Goal: Information Seeking & Learning: Learn about a topic

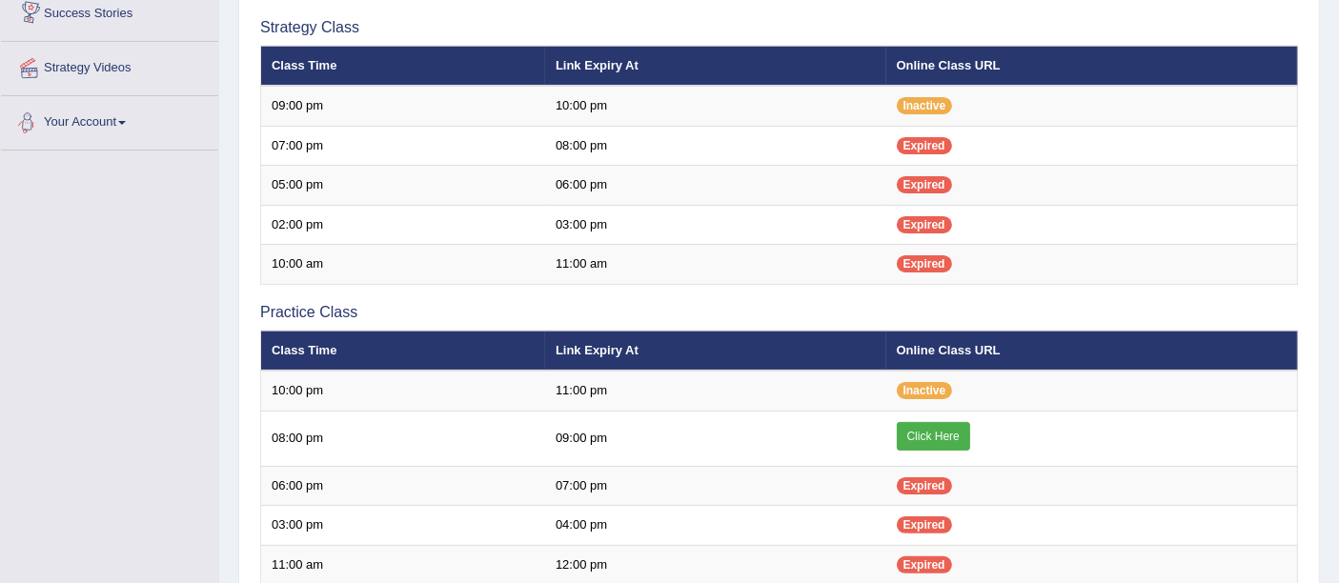
scroll to position [167, 0]
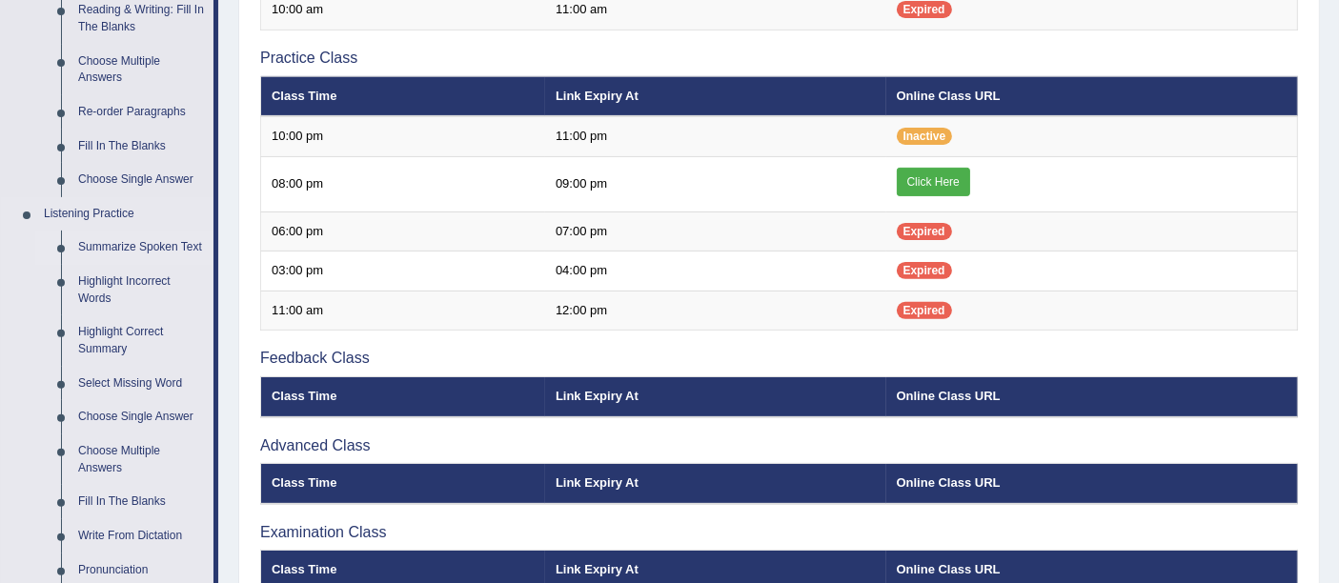
scroll to position [635, 0]
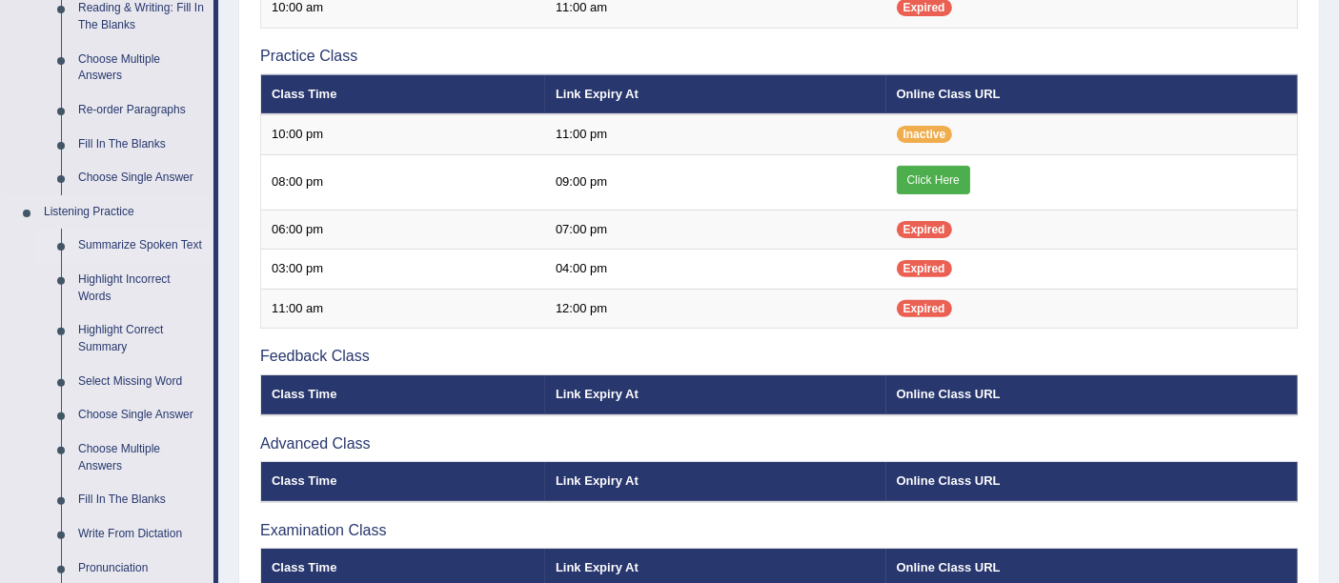
click at [141, 235] on link "Summarize Spoken Text" at bounding box center [142, 246] width 144 height 34
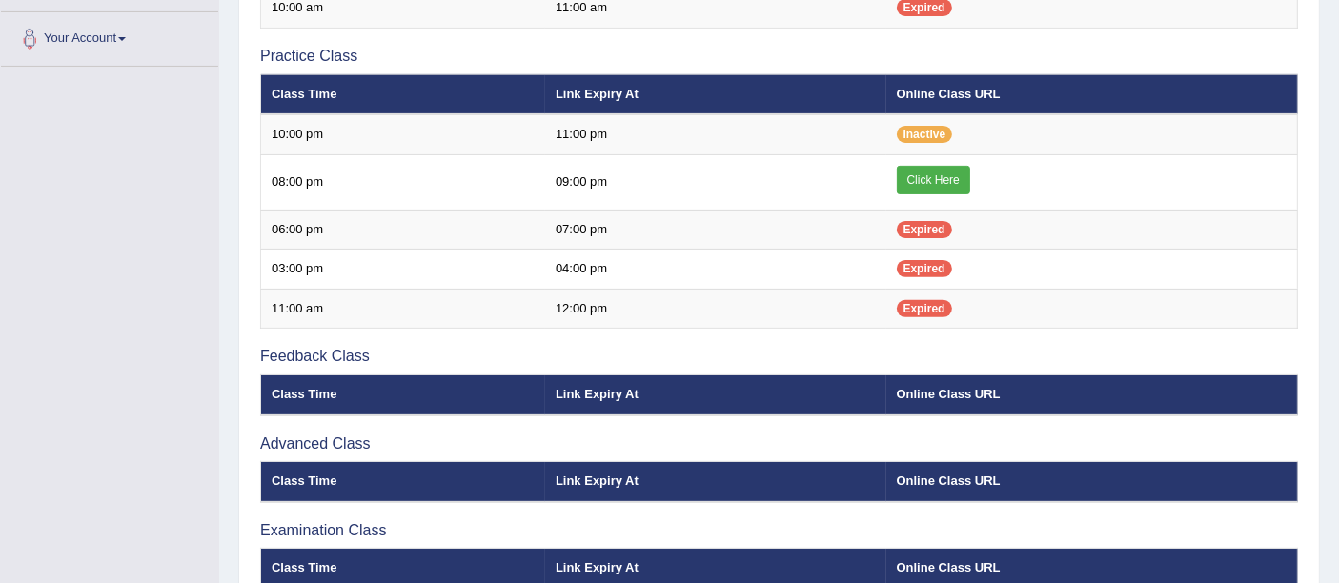
scroll to position [276, 0]
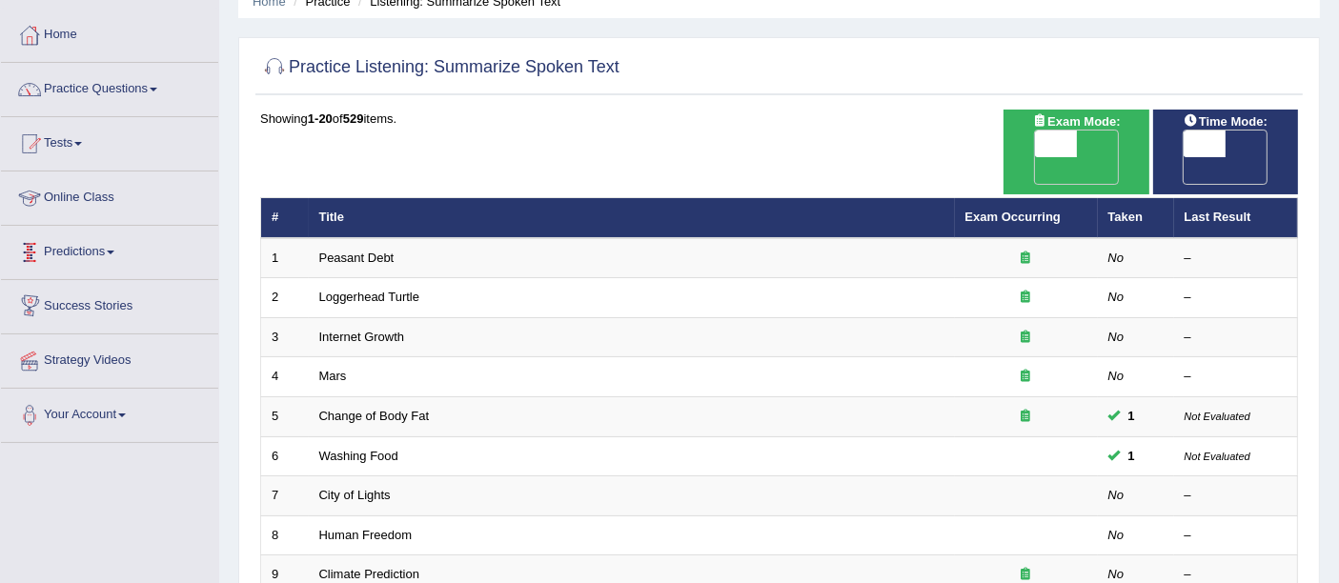
scroll to position [106, 0]
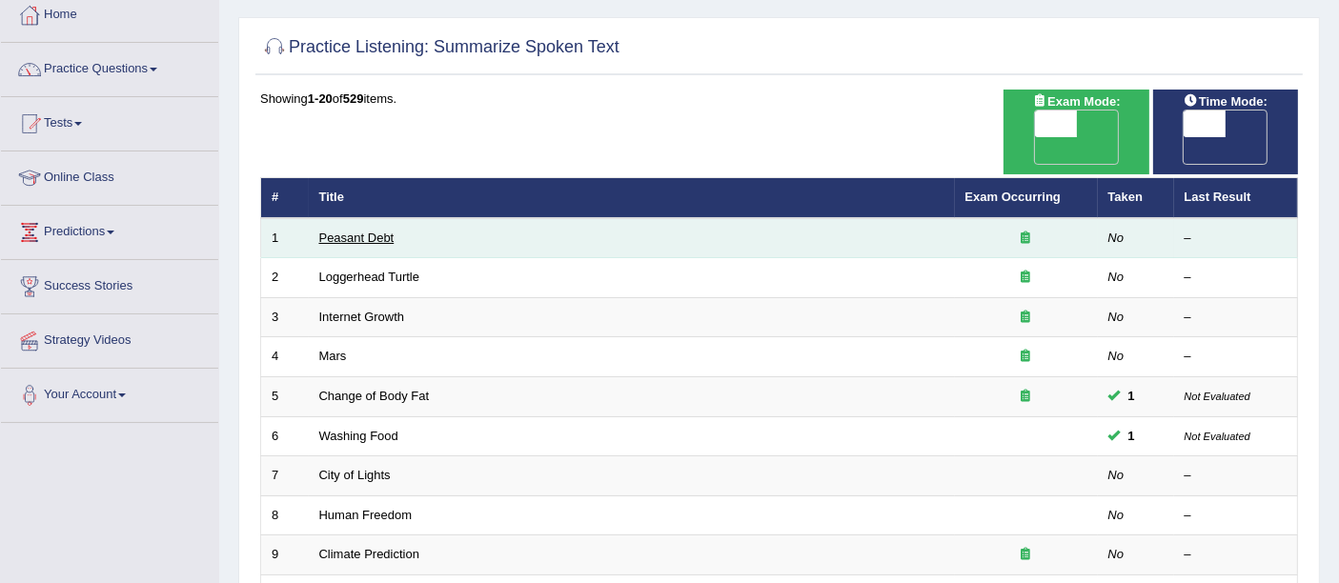
click at [343, 231] on link "Peasant Debt" at bounding box center [356, 238] width 75 height 14
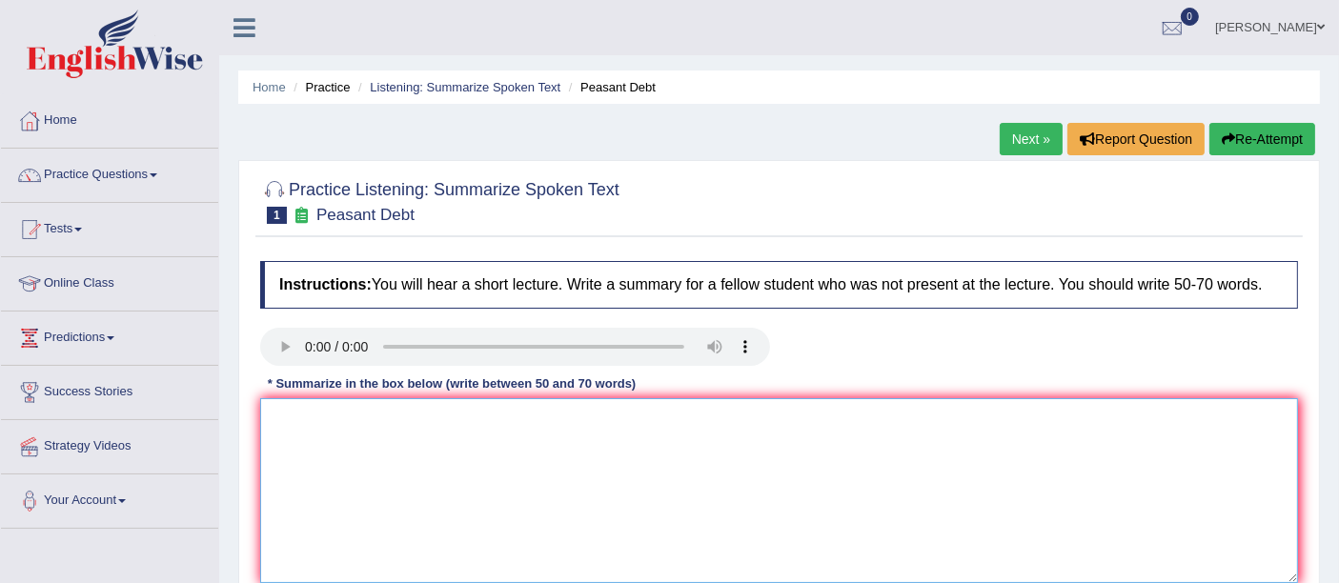
click at [562, 466] on textarea at bounding box center [779, 490] width 1038 height 185
click at [440, 507] on textarea at bounding box center [779, 490] width 1038 height 185
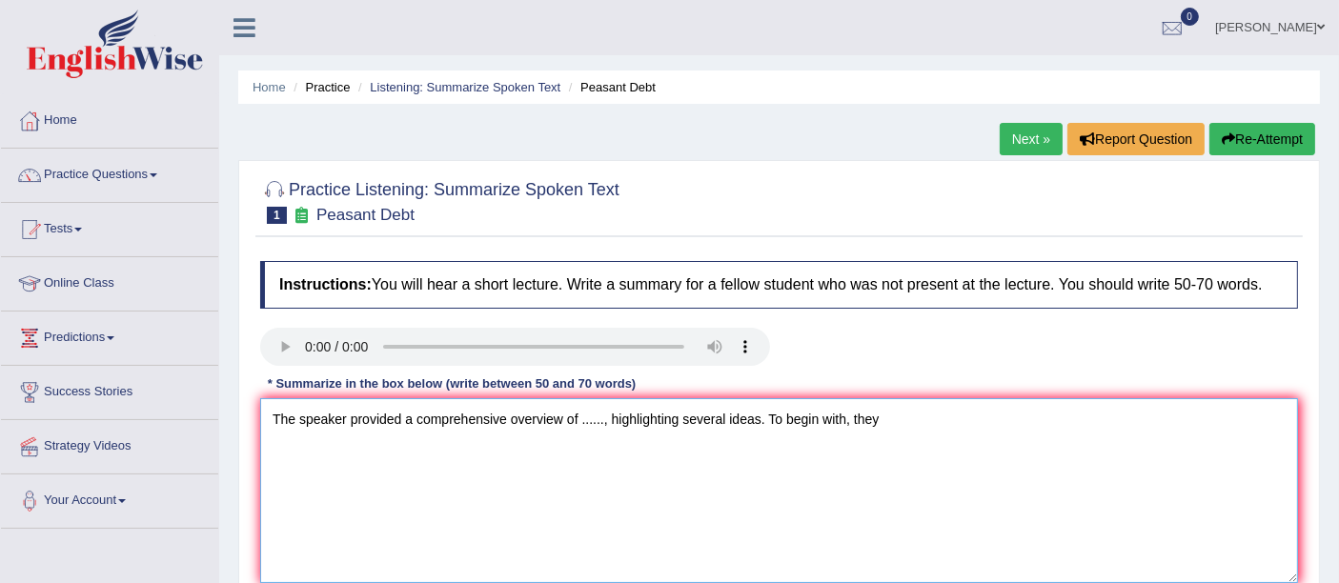
click at [311, 455] on textarea "The speaker provided a comprehensive overview of ......, highlighting several i…" at bounding box center [779, 490] width 1038 height 185
click at [278, 445] on textarea "The speaker provided a comprehensive overview of ......, highlighting several i…" at bounding box center [779, 490] width 1038 height 185
drag, startPoint x: 932, startPoint y: 436, endPoint x: 972, endPoint y: 456, distance: 44.3
click at [931, 436] on textarea "The speaker provided a comprehensive overview of ......, highlighting several i…" at bounding box center [779, 490] width 1038 height 185
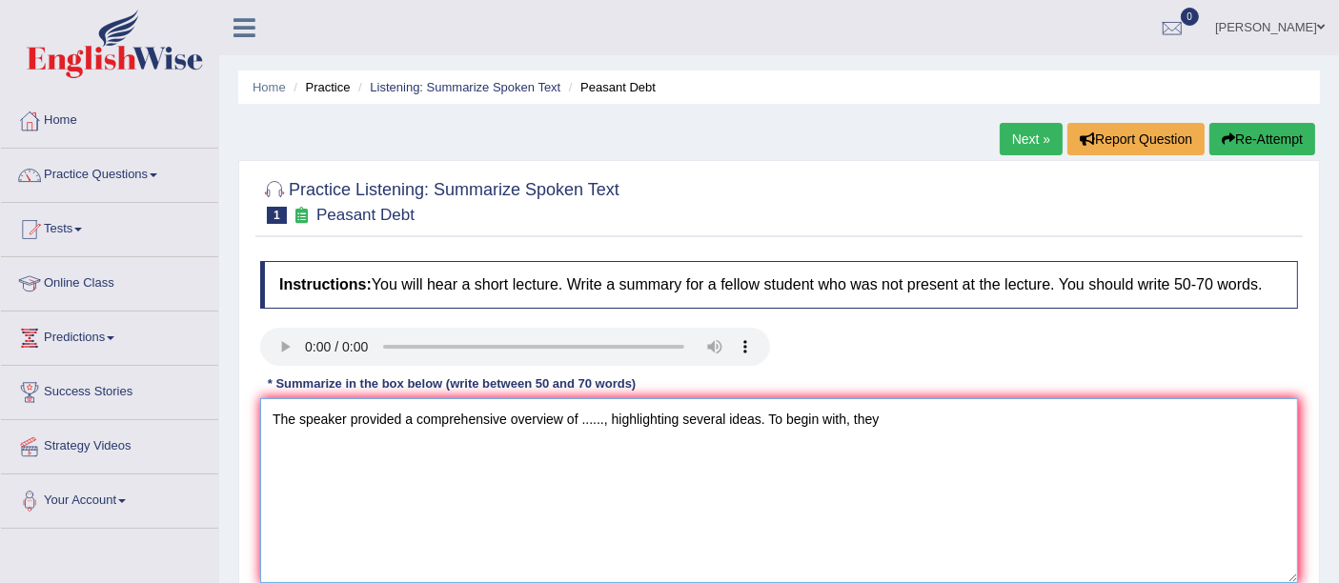
paste textarea "The speaker provided a comprehensive overview of [main topic], highlighting sev…"
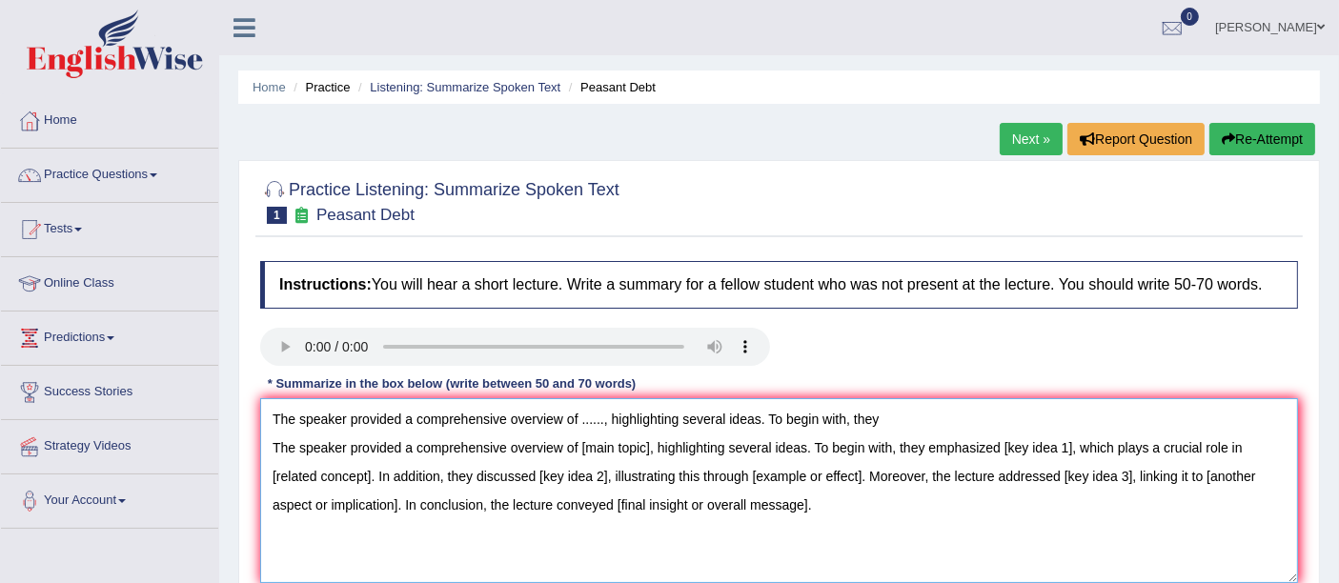
drag, startPoint x: 876, startPoint y: 423, endPoint x: 921, endPoint y: 422, distance: 44.8
click at [876, 423] on textarea "The speaker provided a comprehensive overview of ......, highlighting several i…" at bounding box center [779, 490] width 1038 height 185
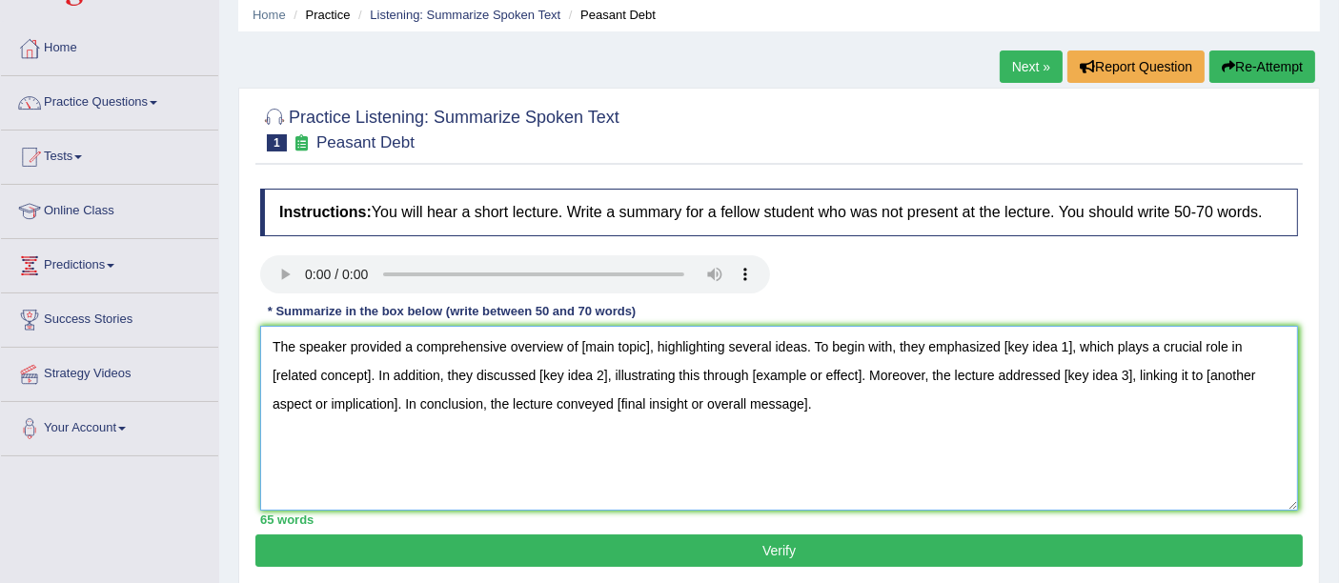
scroll to position [106, 0]
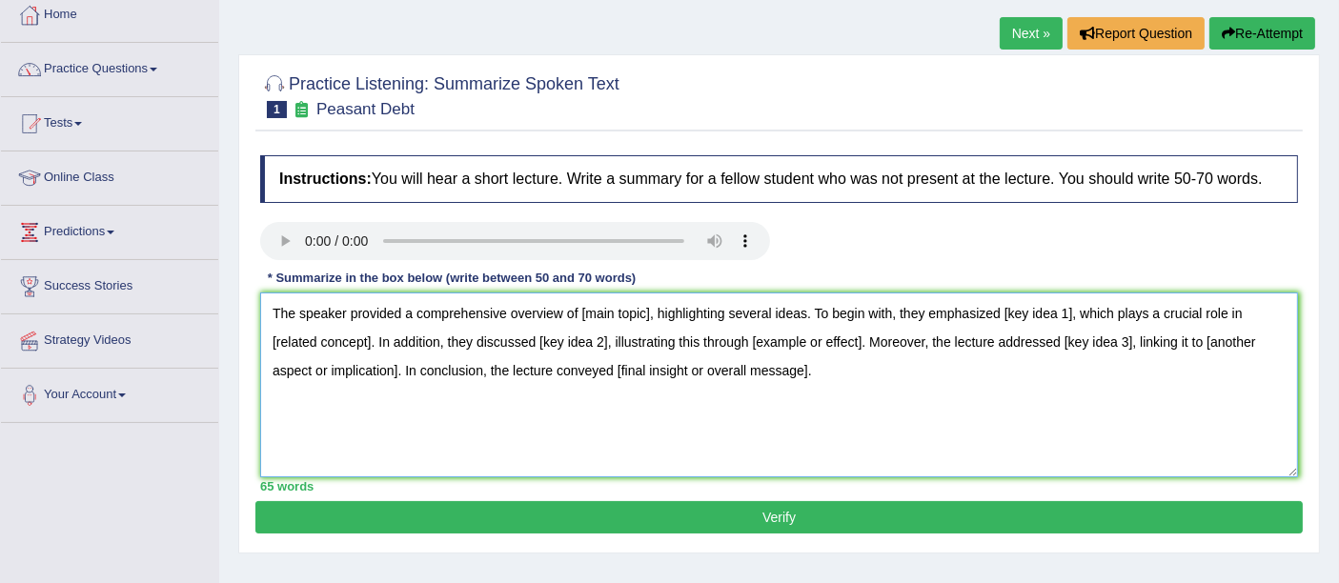
click at [648, 315] on textarea "The speaker provided a comprehensive overview of [main topic], highlighting sev…" at bounding box center [779, 385] width 1038 height 185
click at [647, 317] on textarea "The speaker provided a comprehensive overview of [main topic], highlighting sev…" at bounding box center [779, 385] width 1038 height 185
click at [1081, 316] on textarea "The speaker provided a comprehensive overview of Peasant debt, highlighting sev…" at bounding box center [779, 385] width 1038 height 185
type textarea "The speaker provided a comprehensive overview of Peasant debt, highlighting sev…"
click at [1050, 314] on textarea "The speaker provided a comprehensive overview of Peasant debt, highlighting sev…" at bounding box center [779, 385] width 1038 height 185
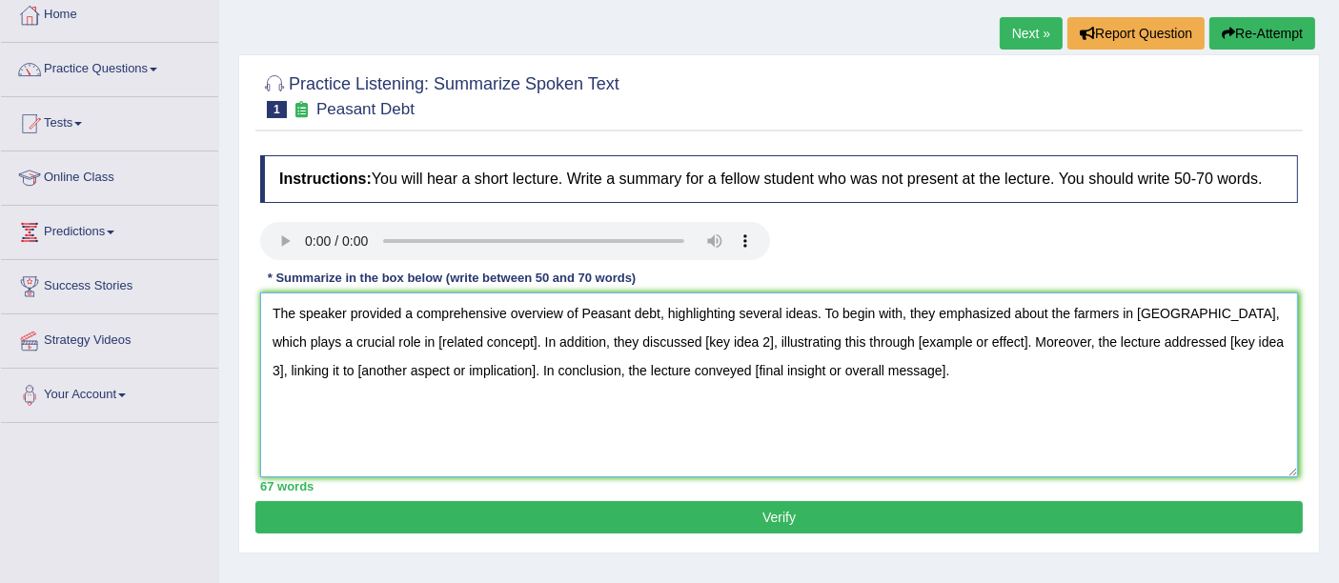
click at [454, 341] on textarea "The speaker provided a comprehensive overview of Peasant debt, highlighting sev…" at bounding box center [779, 385] width 1038 height 185
click at [349, 341] on textarea "The speaker provided a comprehensive overview of Peasant debt, highlighting sev…" at bounding box center [779, 385] width 1038 height 185
click at [349, 339] on textarea "The speaker provided a comprehensive overview of Peasant debt, highlighting sev…" at bounding box center [779, 385] width 1038 height 185
click at [707, 341] on textarea "The speaker provided a comprehensive overview of Peasant debt, highlighting sev…" at bounding box center [779, 385] width 1038 height 185
click at [639, 346] on textarea "The speaker provided a comprehensive overview of Peasant debt, highlighting sev…" at bounding box center [779, 385] width 1038 height 185
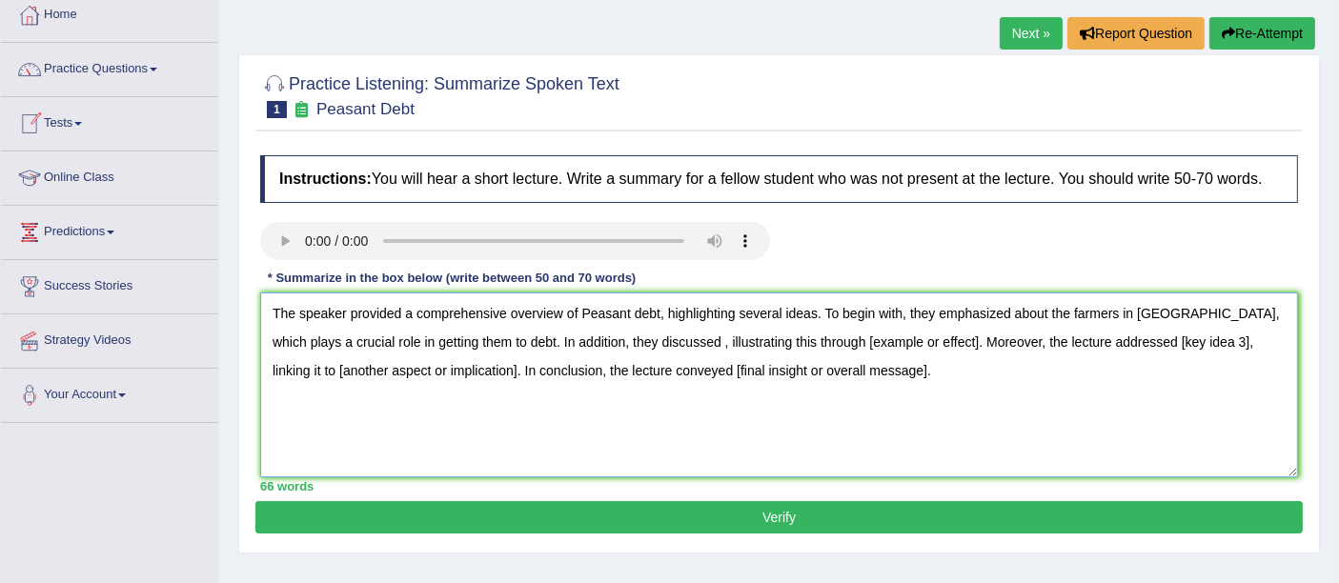
drag, startPoint x: 638, startPoint y: 344, endPoint x: 656, endPoint y: 347, distance: 18.3
click at [638, 344] on textarea "The speaker provided a comprehensive overview of Peasant debt, highlighting sev…" at bounding box center [779, 385] width 1038 height 185
click at [981, 341] on textarea "The speaker provided a comprehensive overview of Peasant debt, highlighting sev…" at bounding box center [779, 385] width 1038 height 185
click at [868, 347] on textarea "The speaker provided a comprehensive overview of Peasant debt, highlighting sev…" at bounding box center [779, 385] width 1038 height 185
click at [899, 335] on textarea "The speaker provided a comprehensive overview of Peasant debt, highlighting sev…" at bounding box center [779, 385] width 1038 height 185
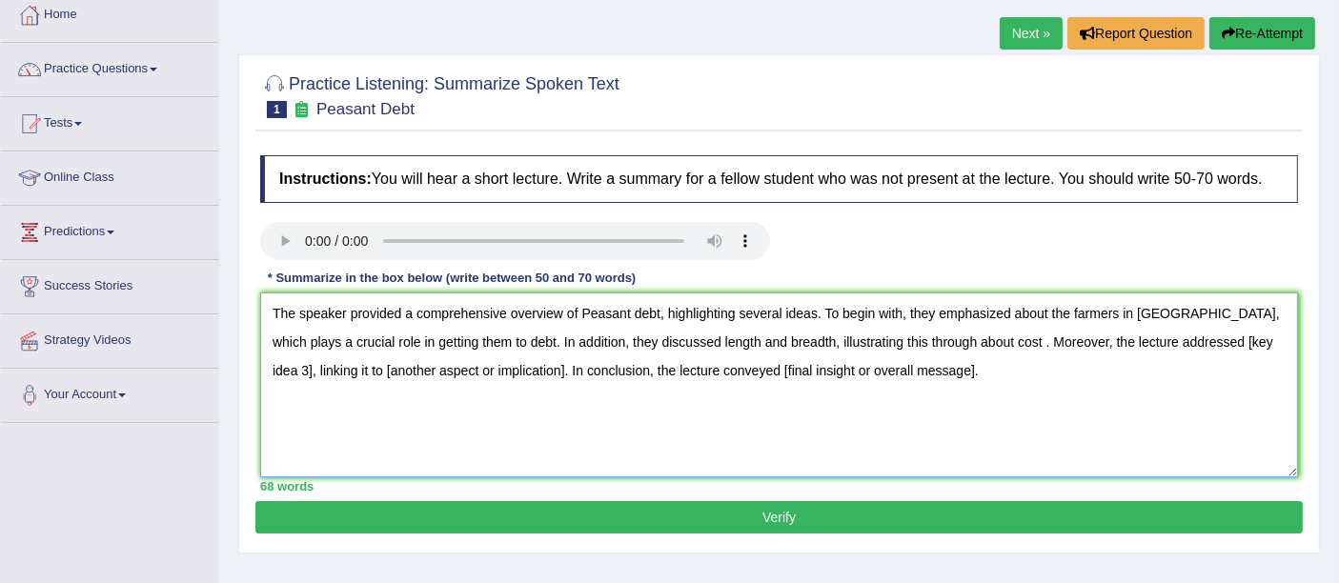
click at [963, 344] on textarea "The speaker provided a comprehensive overview of Peasant debt, highlighting sev…" at bounding box center [779, 385] width 1038 height 185
click at [1044, 313] on textarea "The speaker provided a comprehensive overview of Peasant debt, highlighting sev…" at bounding box center [779, 385] width 1038 height 185
click at [1157, 344] on textarea "The speaker provided a comprehensive overview of Peasant debt, highlighting sev…" at bounding box center [779, 385] width 1038 height 185
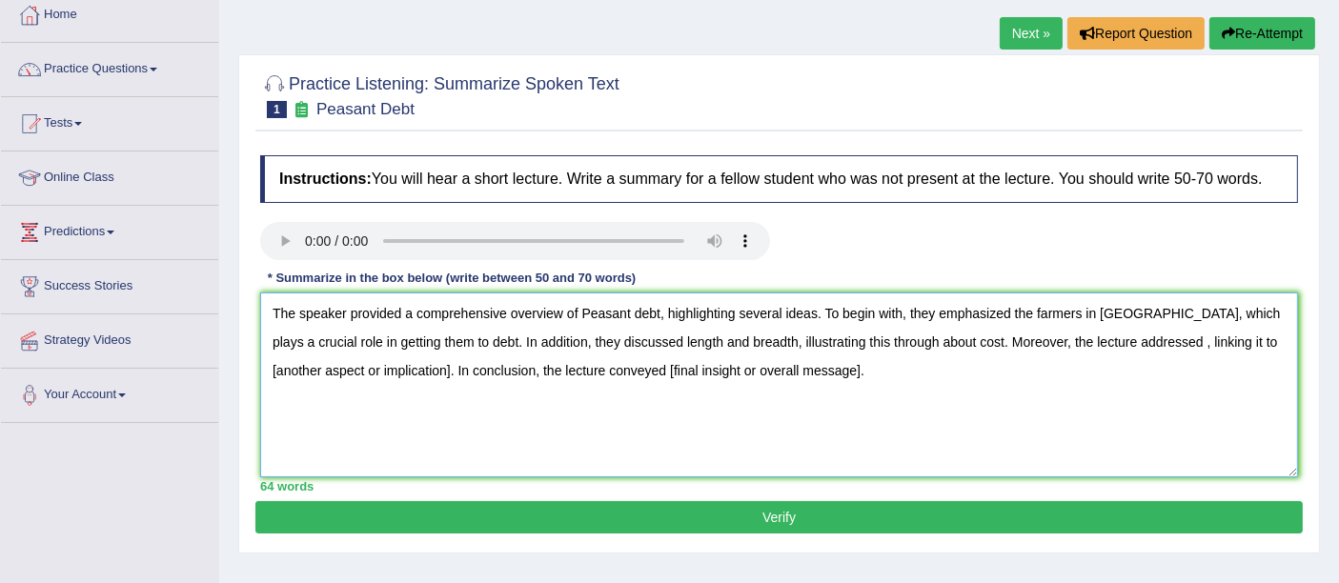
click at [1087, 347] on textarea "The speaker provided a comprehensive overview of Peasant debt, highlighting sev…" at bounding box center [779, 385] width 1038 height 185
click at [1125, 349] on textarea "The speaker provided a comprehensive overview of Peasant debt, highlighting sev…" at bounding box center [779, 385] width 1038 height 185
click at [1126, 349] on textarea "The speaker provided a comprehensive overview of Peasant debt, highlighting sev…" at bounding box center [779, 385] width 1038 height 185
click at [460, 374] on textarea "The speaker provided a comprehensive overview of Peasant debt, highlighting sev…" at bounding box center [779, 385] width 1038 height 185
click at [284, 375] on textarea "The speaker provided a comprehensive overview of Peasant debt, highlighting sev…" at bounding box center [779, 385] width 1038 height 185
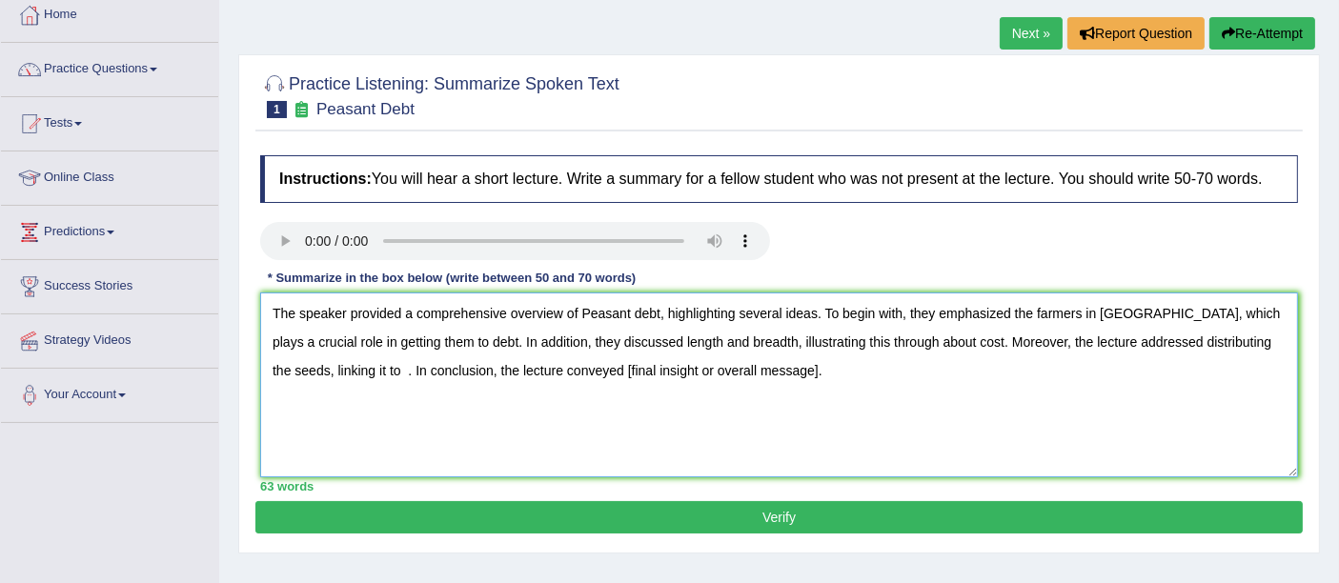
click at [283, 375] on textarea "The speaker provided a comprehensive overview of Peasant debt, highlighting sev…" at bounding box center [779, 385] width 1038 height 185
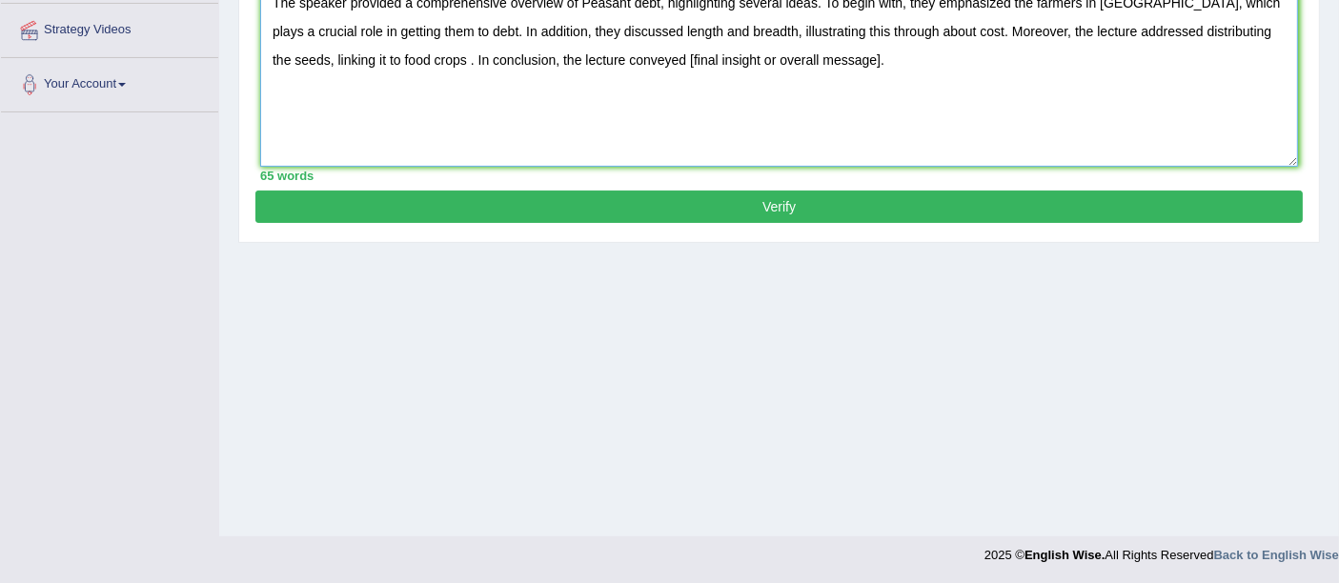
click at [347, 60] on textarea "The speaker provided a comprehensive overview of Peasant debt, highlighting sev…" at bounding box center [779, 74] width 1038 height 185
drag, startPoint x: 755, startPoint y: 61, endPoint x: 861, endPoint y: 122, distance: 122.1
click at [754, 61] on textarea "The speaker provided a comprehensive overview of Peasant debt, highlighting sev…" at bounding box center [779, 74] width 1038 height 185
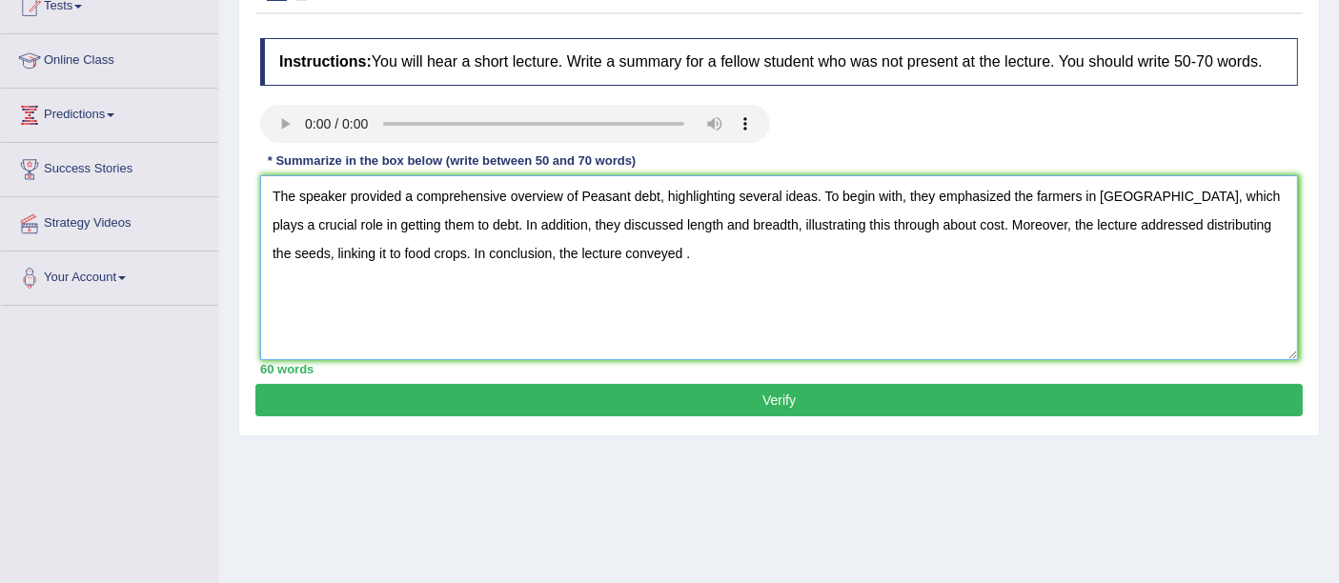
scroll to position [204, 0]
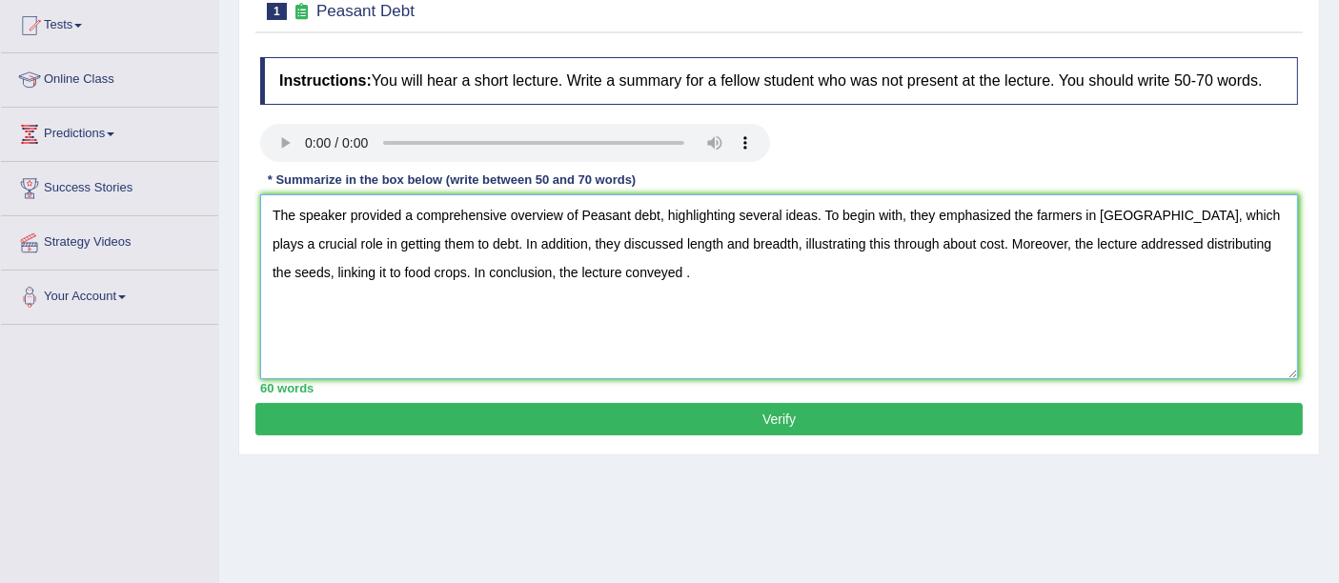
click at [565, 270] on textarea "The speaker provided a comprehensive overview of Peasant debt, highlighting sev…" at bounding box center [779, 286] width 1038 height 185
click at [563, 268] on textarea "The speaker provided a comprehensive overview of Peasant debt, highlighting sev…" at bounding box center [779, 286] width 1038 height 185
click at [691, 276] on textarea "The speaker provided a comprehensive overview of Peasant debt, highlighting sev…" at bounding box center [779, 286] width 1038 height 185
click at [400, 243] on textarea "The speaker provided a comprehensive overview of Peasant debt, highlighting sev…" at bounding box center [779, 286] width 1038 height 185
click at [898, 245] on textarea "The speaker provided a comprehensive overview of Peasant debt, highlighting sev…" at bounding box center [779, 286] width 1038 height 185
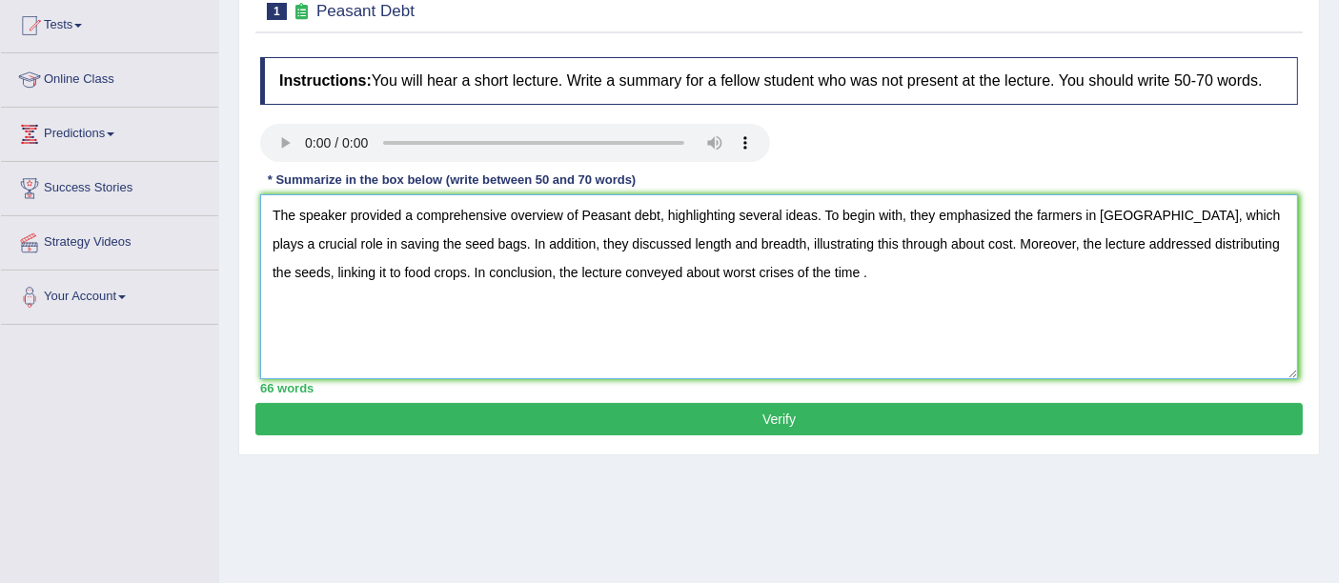
click at [664, 274] on textarea "The speaker provided a comprehensive overview of Peasant debt, highlighting sev…" at bounding box center [779, 286] width 1038 height 185
click at [639, 274] on textarea "The speaker provided a comprehensive overview of Peasant debt, highlighting sev…" at bounding box center [779, 286] width 1038 height 185
drag, startPoint x: 592, startPoint y: 213, endPoint x: 618, endPoint y: 220, distance: 26.6
click at [592, 213] on textarea "The speaker provided a comprehensive overview of Peasant debt, highlighting sev…" at bounding box center [779, 286] width 1038 height 185
click at [867, 238] on textarea "The speaker provided a comprehensive overview of peasant debt, highlighting sev…" at bounding box center [779, 286] width 1038 height 185
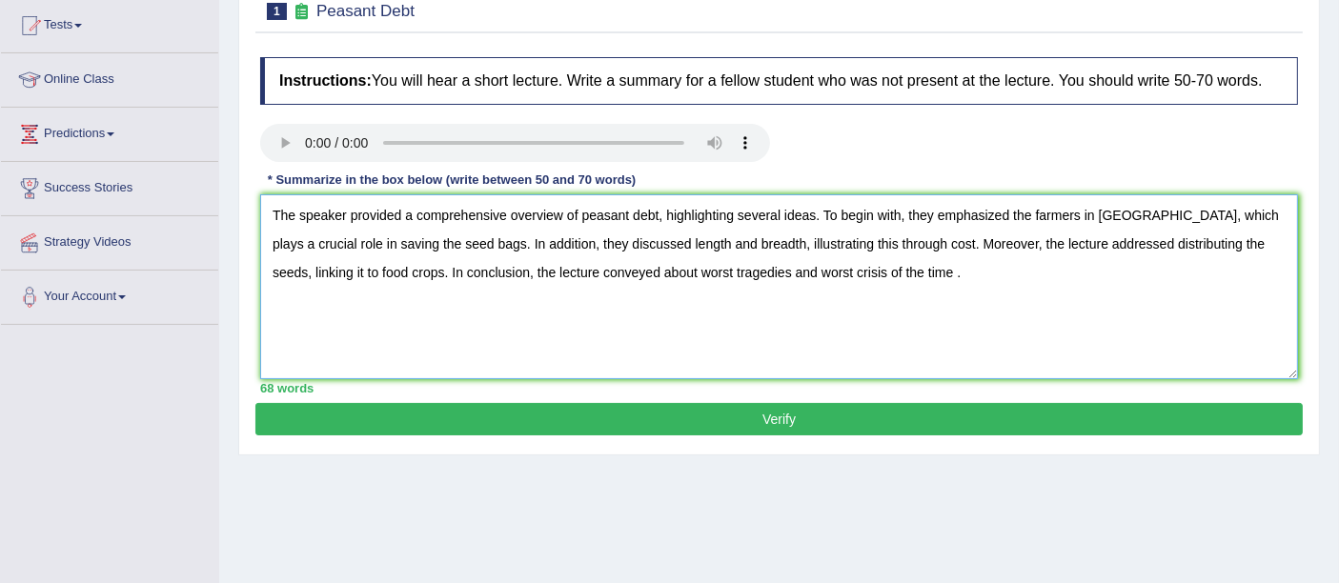
type textarea "The speaker provided a comprehensive overview of peasant debt, highlighting sev…"
click at [781, 423] on button "Verify" at bounding box center [778, 419] width 1047 height 32
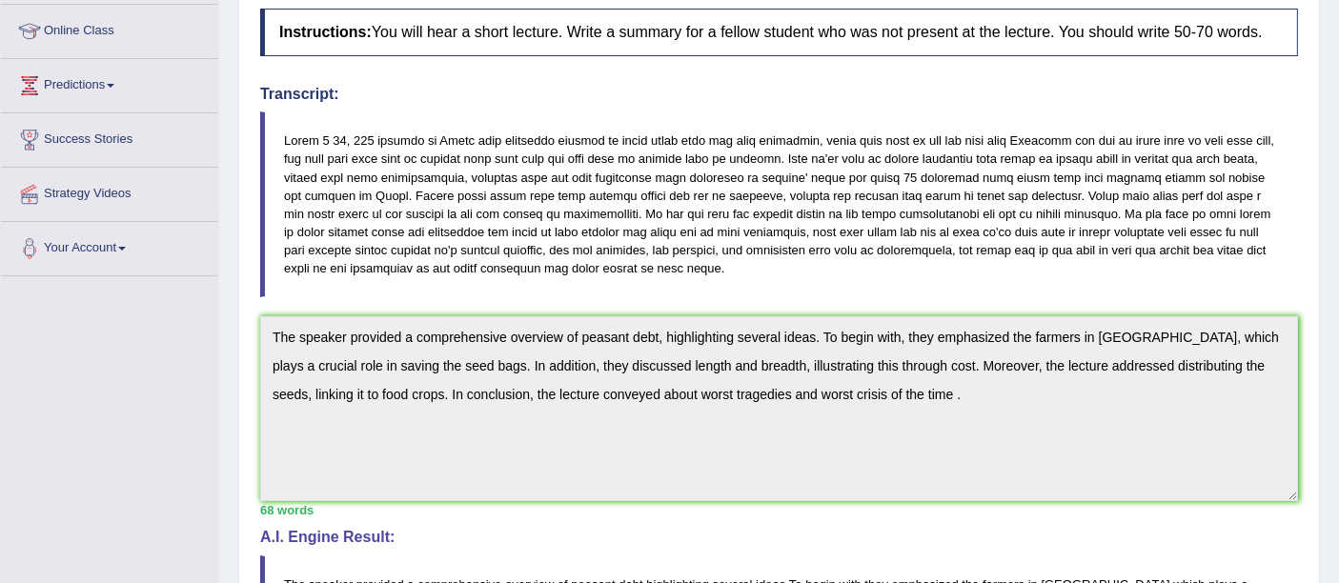
scroll to position [41, 0]
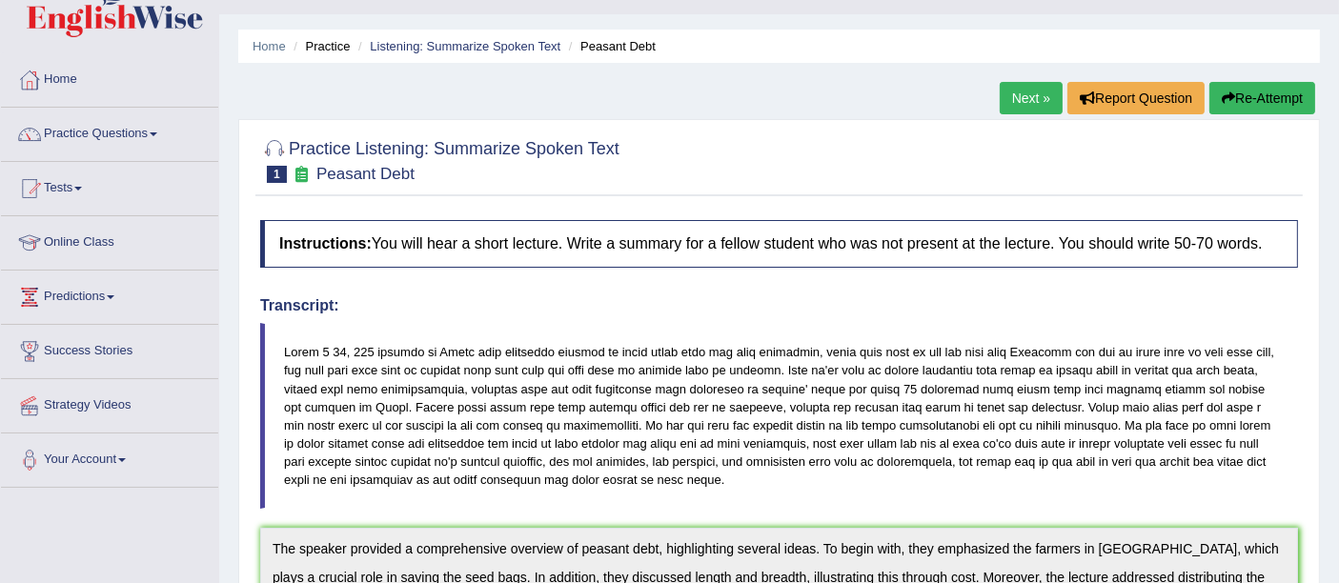
click at [1007, 100] on link "Next »" at bounding box center [1031, 98] width 63 height 32
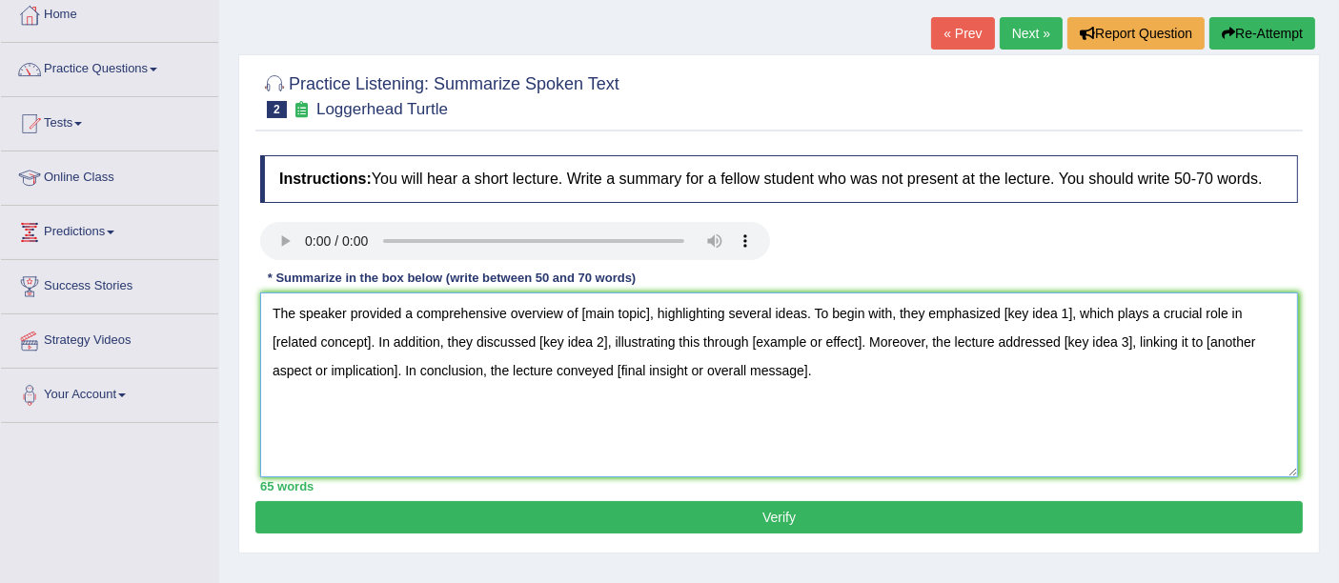
click at [648, 312] on textarea "The speaker provided a comprehensive overview of [main topic], highlighting sev…" at bounding box center [779, 385] width 1038 height 185
click at [1102, 314] on textarea "The speaker provided a comprehensive overview of loggerhead turtle, highlightin…" at bounding box center [779, 385] width 1038 height 185
click at [1037, 314] on textarea "The speaker provided a comprehensive overview of loggerhead turtle, highlightin…" at bounding box center [779, 385] width 1038 height 185
click at [1028, 317] on textarea "The speaker provided a comprehensive overview of loggerhead turtle, highlightin…" at bounding box center [779, 385] width 1038 height 185
click at [1036, 314] on textarea "The speaker provided a comprehensive overview of loggerhead turtle, highlightin…" at bounding box center [779, 385] width 1038 height 185
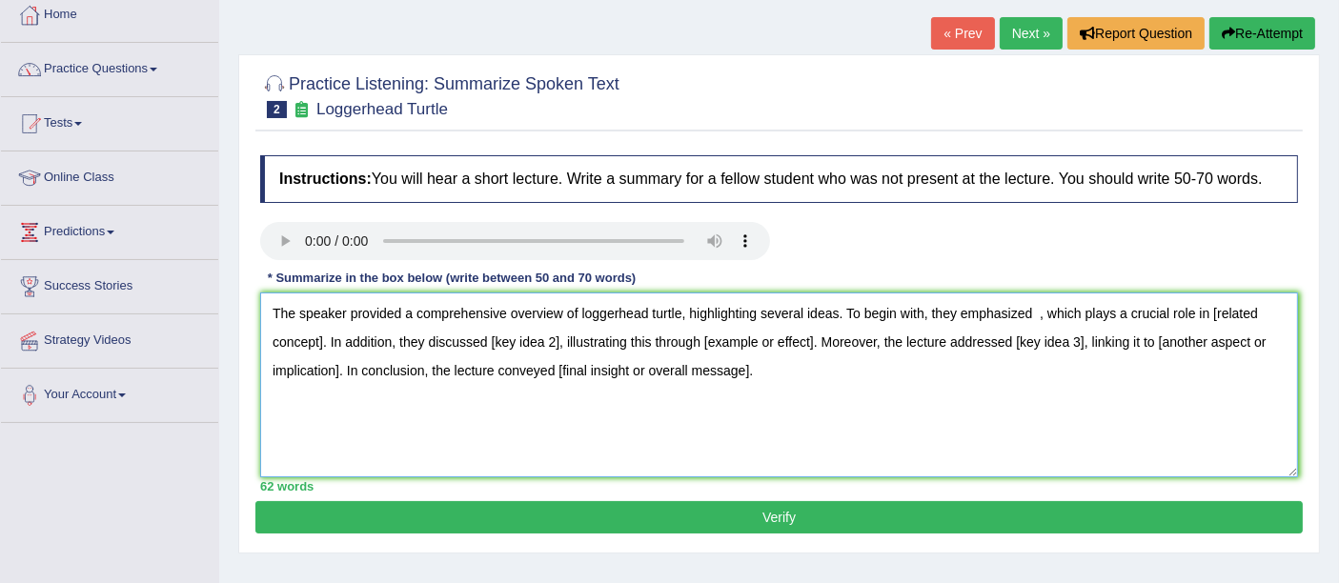
click at [1025, 318] on textarea "The speaker provided a comprehensive overview of loggerhead turtle, highlightin…" at bounding box center [779, 385] width 1038 height 185
click at [1033, 312] on textarea "The speaker provided a comprehensive overview of loggerhead turtle, highlightin…" at bounding box center [779, 385] width 1038 height 185
click at [582, 314] on textarea "The speaker provided a comprehensive overview of loggerhead turtle, highlightin…" at bounding box center [779, 385] width 1038 height 185
click at [1129, 312] on textarea "The speaker provided a comprehensive overview of Loggerhead turtle, highlightin…" at bounding box center [779, 385] width 1038 height 185
click at [1207, 313] on textarea "The speaker provided a comprehensive overview of Loggerhead turtle, highlightin…" at bounding box center [779, 385] width 1038 height 185
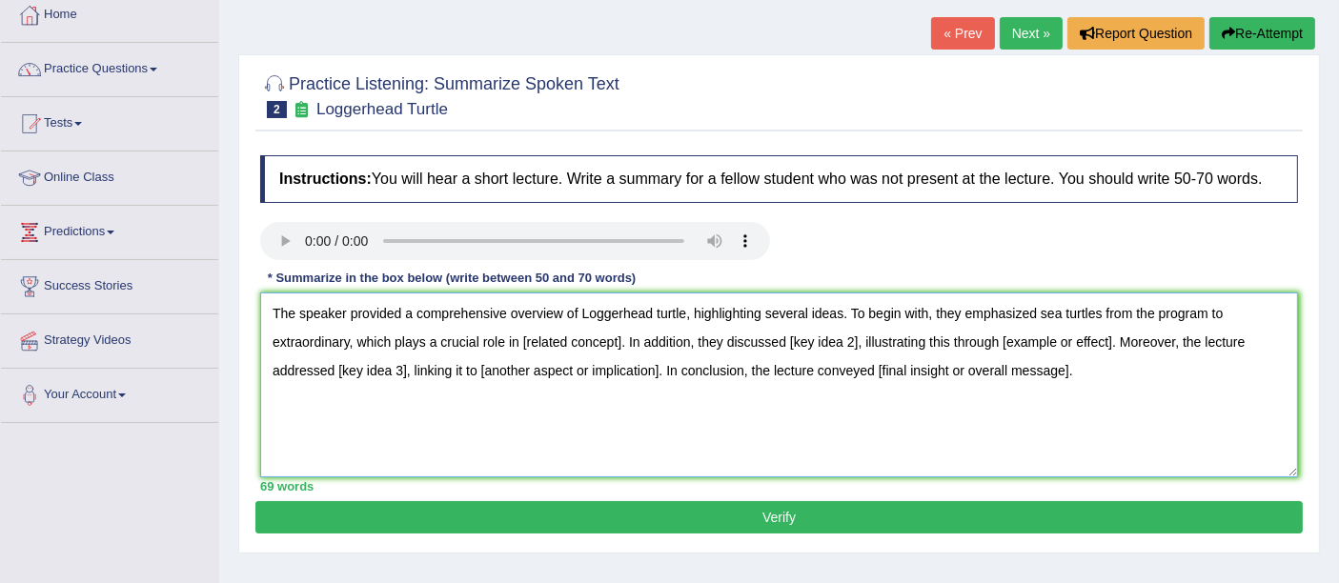
click at [1227, 314] on textarea "The speaker provided a comprehensive overview of Loggerhead turtle, highlightin…" at bounding box center [779, 385] width 1038 height 185
click at [1223, 314] on textarea "The speaker provided a comprehensive overview of Loggerhead turtle, highlightin…" at bounding box center [779, 385] width 1038 height 185
click at [1225, 314] on textarea "The speaker provided a comprehensive overview of Loggerhead turtle, highlightin…" at bounding box center [779, 385] width 1038 height 185
click at [1224, 314] on textarea "The speaker provided a comprehensive overview of Loggerhead turtle, highlightin…" at bounding box center [779, 385] width 1038 height 185
click at [610, 314] on textarea "The speaker provided a comprehensive overview of Loggerhead turtle, highlightin…" at bounding box center [779, 385] width 1038 height 185
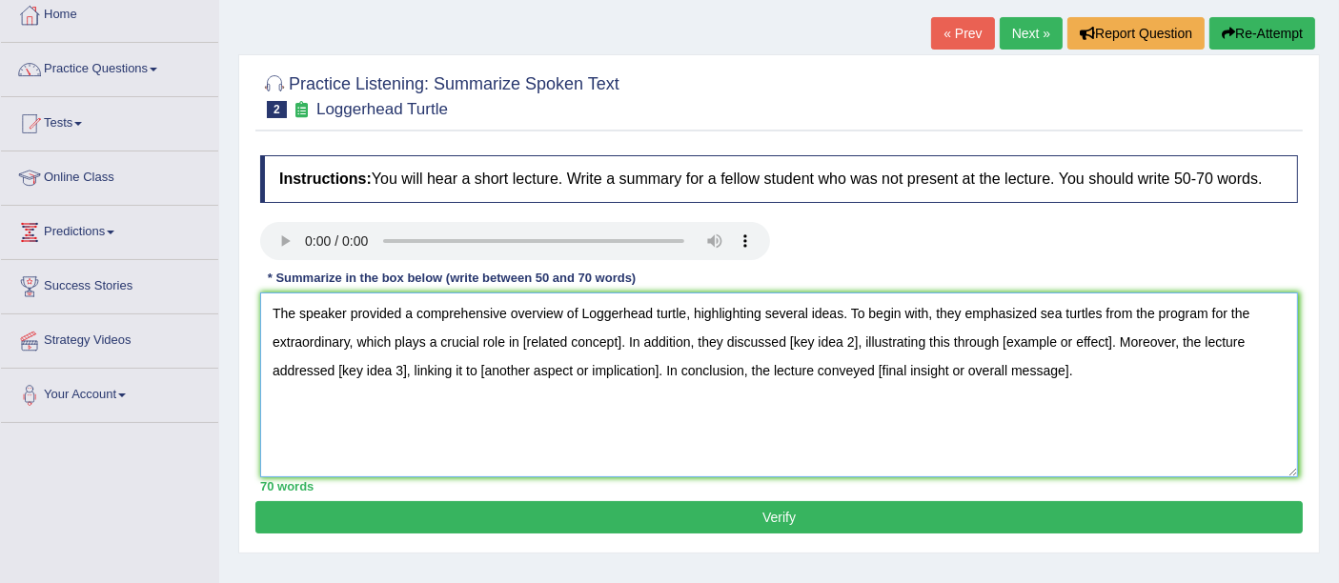
click at [620, 346] on textarea "The speaker provided a comprehensive overview of Loggerhead turtle, highlightin…" at bounding box center [779, 385] width 1038 height 185
click at [512, 345] on textarea "The speaker provided a comprehensive overview of Loggerhead turtle, highlightin…" at bounding box center [779, 385] width 1038 height 185
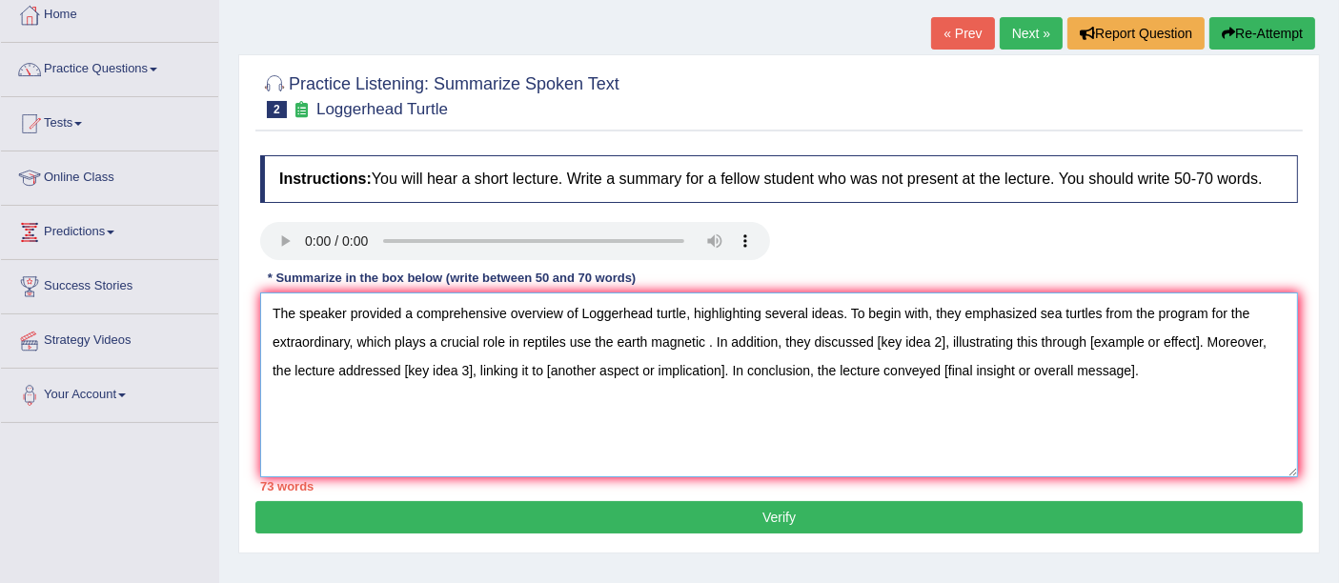
click at [706, 344] on textarea "The speaker provided a comprehensive overview of Loggerhead turtle, highlightin…" at bounding box center [779, 385] width 1038 height 185
click at [940, 343] on textarea "The speaker provided a comprehensive overview of Loggerhead turtle, highlightin…" at bounding box center [779, 385] width 1038 height 185
click at [1177, 341] on textarea "The speaker provided a comprehensive overview of Loggerhead turtle, highlightin…" at bounding box center [779, 385] width 1038 height 185
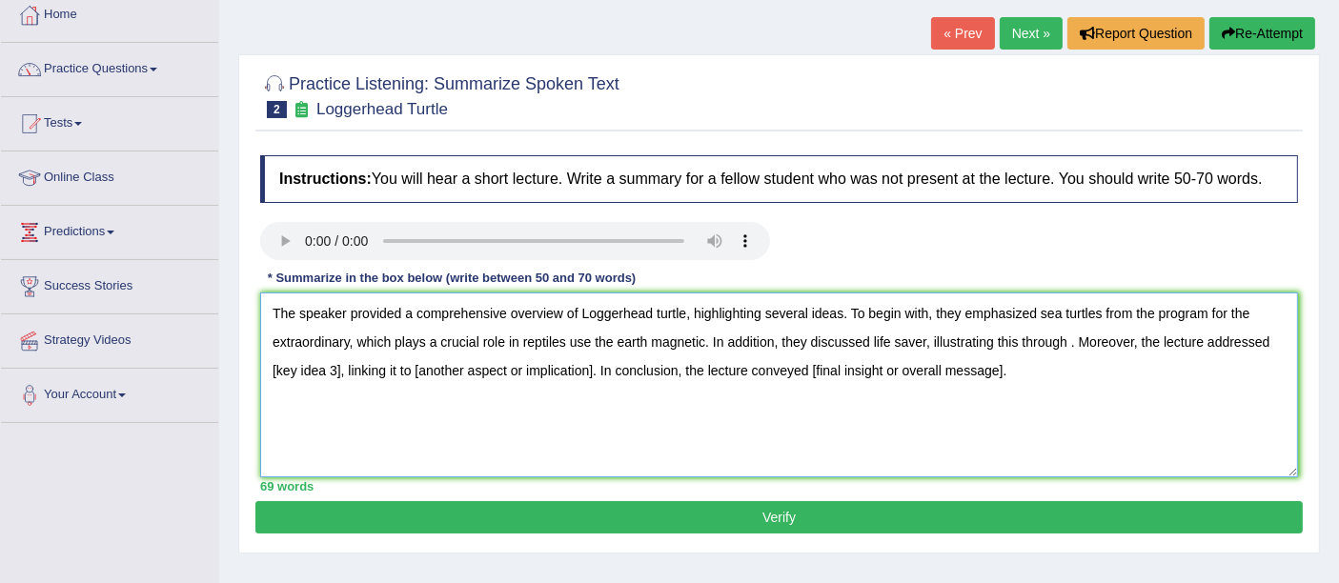
click at [1064, 336] on textarea "The speaker provided a comprehensive overview of Loggerhead turtle, highlightin…" at bounding box center [779, 385] width 1038 height 185
click at [1068, 340] on textarea "The speaker provided a comprehensive overview of Loggerhead turtle, highlightin…" at bounding box center [779, 385] width 1038 height 185
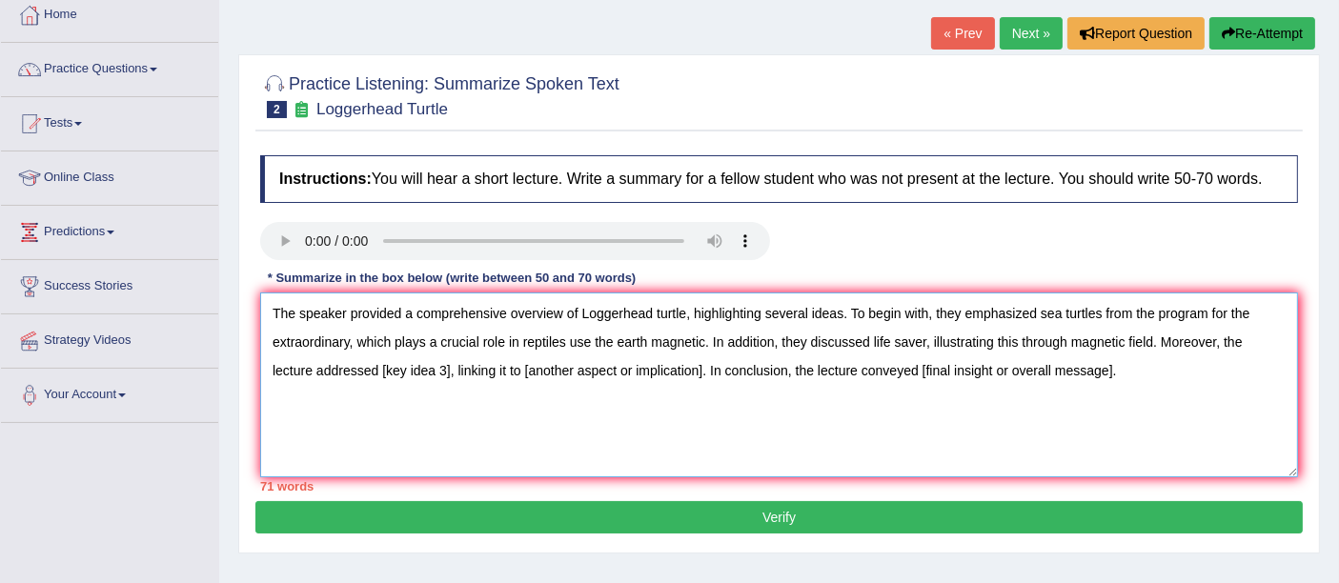
click at [405, 371] on textarea "The speaker provided a comprehensive overview of Loggerhead turtle, highlightin…" at bounding box center [779, 385] width 1038 height 185
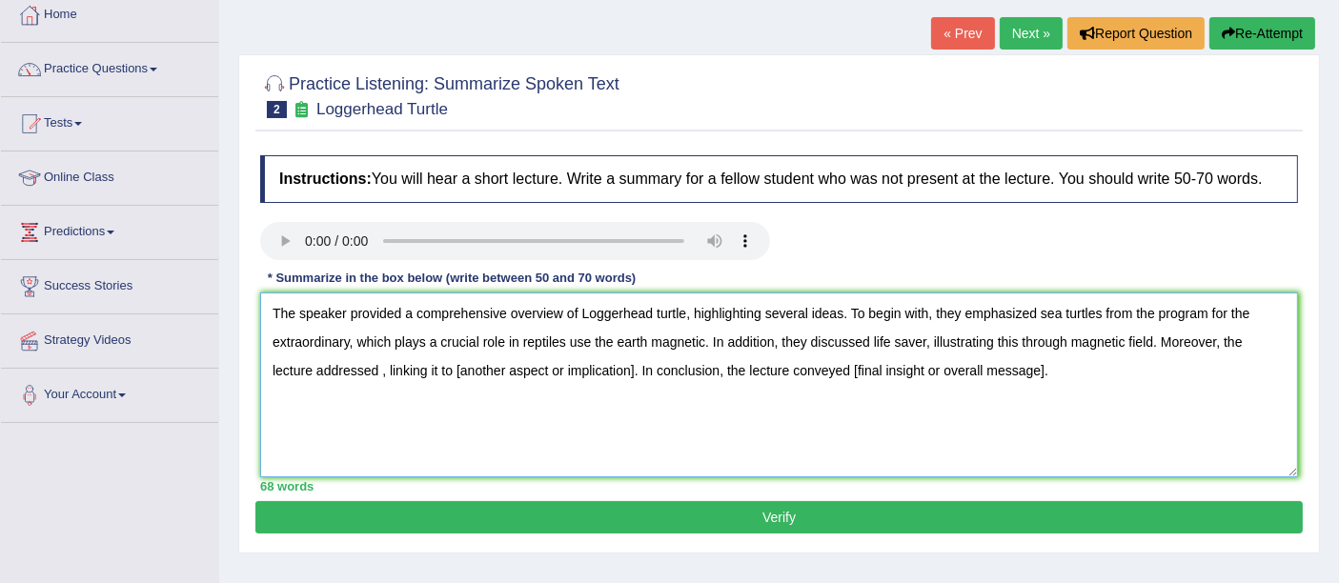
click at [335, 372] on textarea "The speaker provided a comprehensive overview of Loggerhead turtle, highlightin…" at bounding box center [779, 385] width 1038 height 185
click at [588, 372] on textarea "The speaker provided a comprehensive overview of Loggerhead turtle, highlightin…" at bounding box center [779, 385] width 1038 height 185
click at [335, 366] on textarea "The speaker provided a comprehensive overview of Loggerhead turtle, highlightin…" at bounding box center [779, 385] width 1038 height 185
click at [463, 370] on textarea "The speaker provided a comprehensive overview of Loggerhead turtle, highlightin…" at bounding box center [779, 385] width 1038 height 185
click at [435, 372] on textarea "The speaker provided a comprehensive overview of Loggerhead turtle, highlightin…" at bounding box center [779, 385] width 1038 height 185
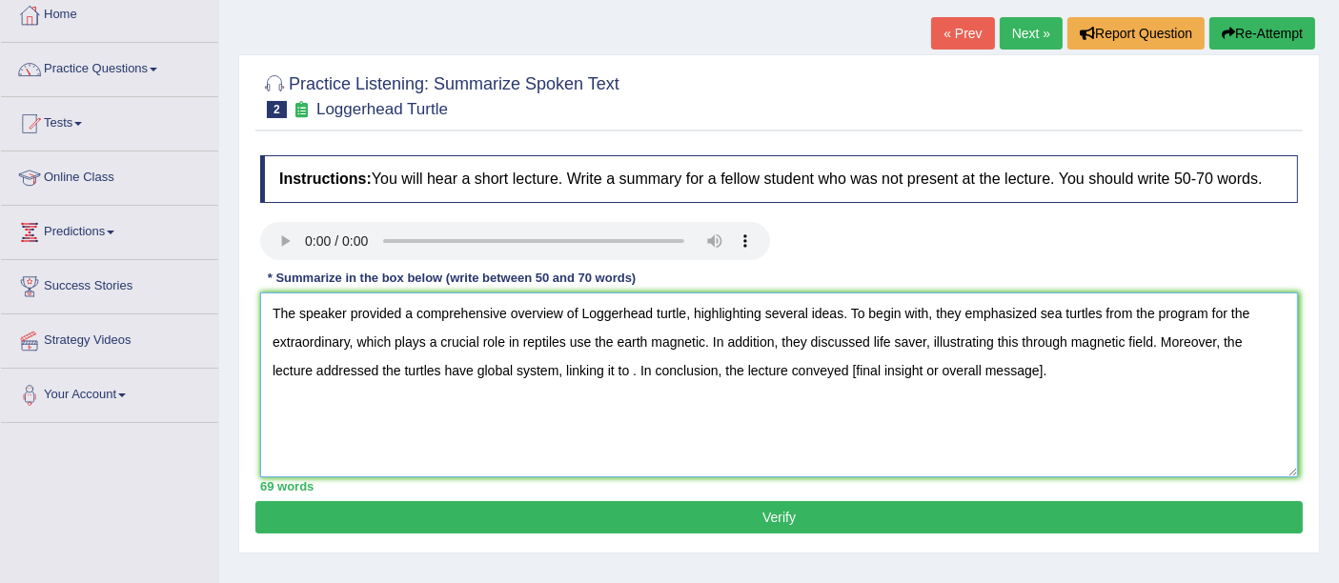
click at [588, 372] on textarea "The speaker provided a comprehensive overview of Loggerhead turtle, highlightin…" at bounding box center [779, 385] width 1038 height 185
click at [586, 369] on textarea "The speaker provided a comprehensive overview of Loggerhead turtle, highlightin…" at bounding box center [779, 385] width 1038 height 185
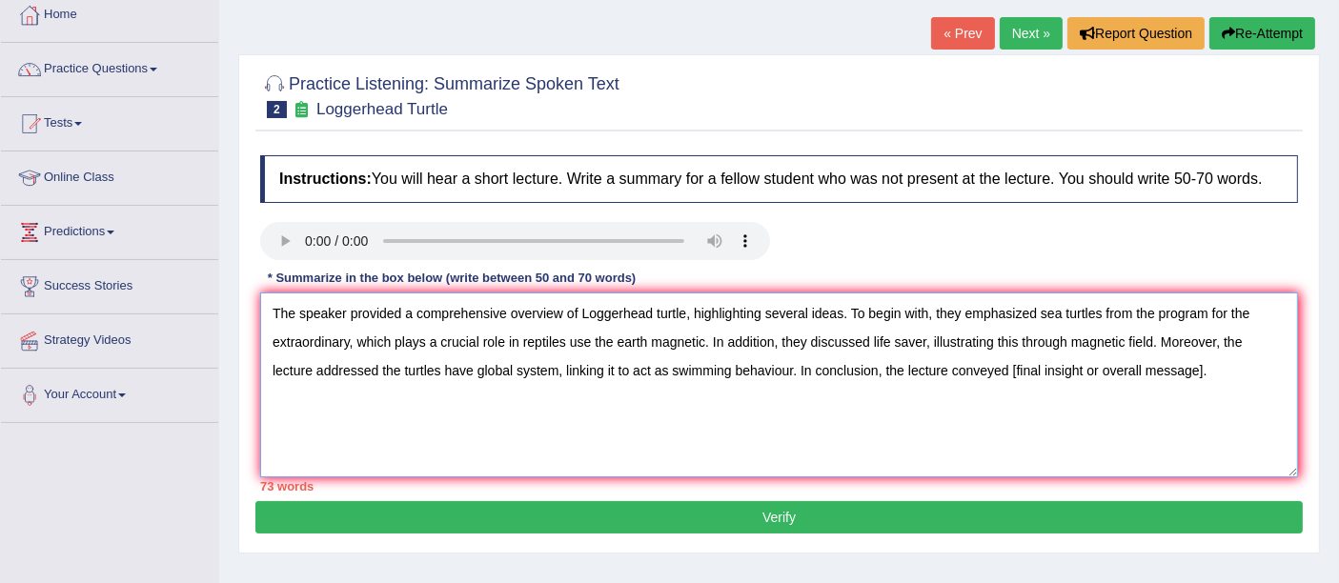
drag, startPoint x: 1150, startPoint y: 369, endPoint x: 1164, endPoint y: 372, distance: 13.6
click at [1154, 369] on textarea "The speaker provided a comprehensive overview of Loggerhead turtle, highlightin…" at bounding box center [779, 385] width 1038 height 185
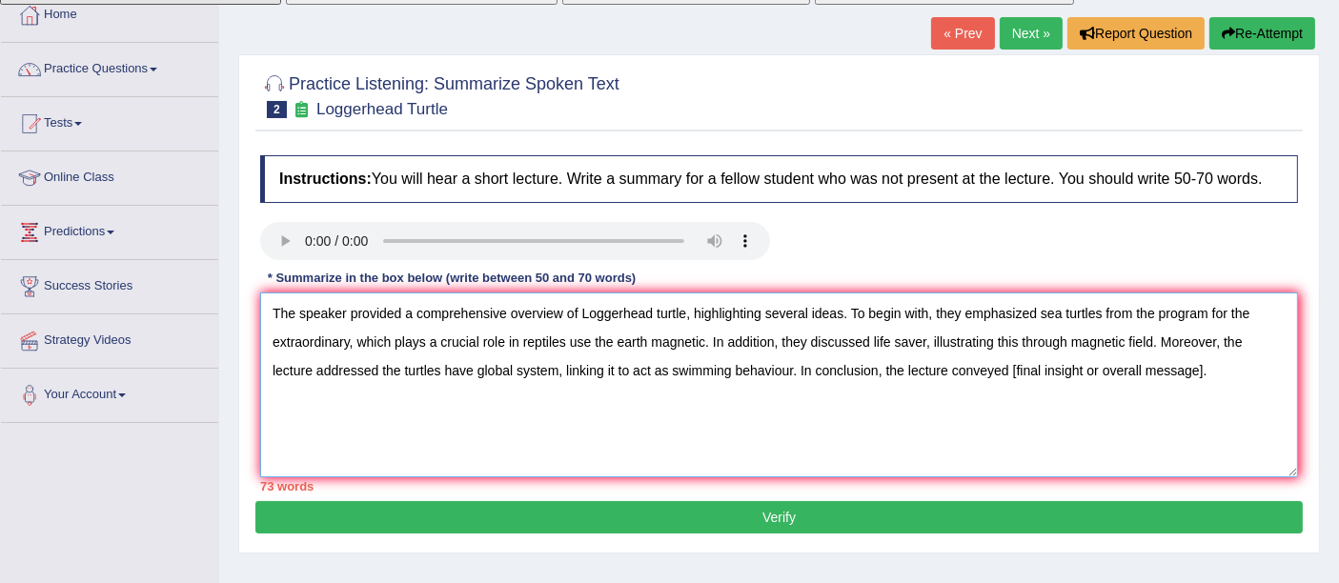
click at [1157, 372] on textarea "The speaker provided a comprehensive overview of Loggerhead turtle, highlightin…" at bounding box center [779, 385] width 1038 height 185
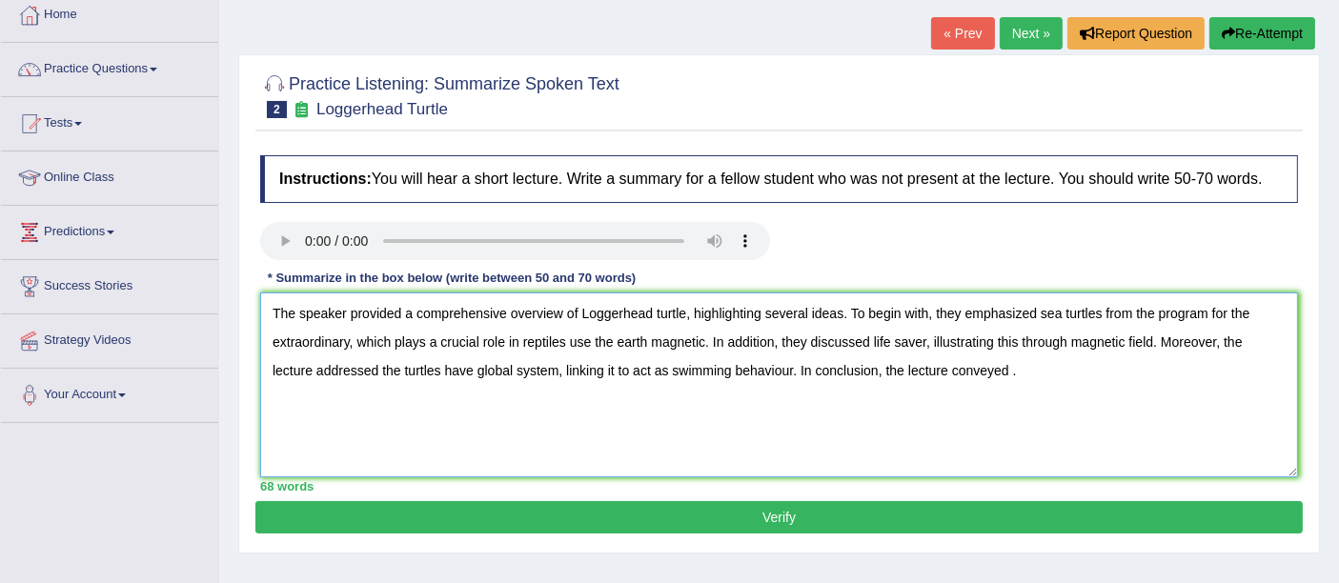
click at [954, 374] on textarea "The speaker provided a comprehensive overview of Loggerhead turtle, highlightin…" at bounding box center [779, 385] width 1038 height 185
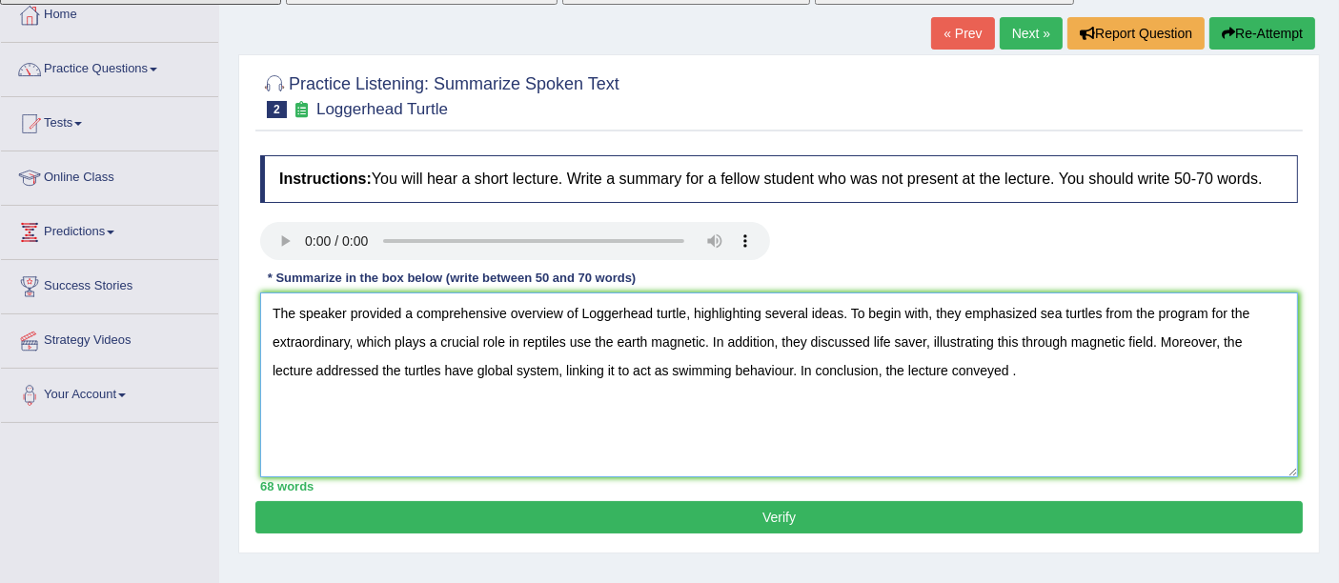
click at [961, 376] on textarea "The speaker provided a comprehensive overview of Loggerhead turtle, highlightin…" at bounding box center [779, 385] width 1038 height 185
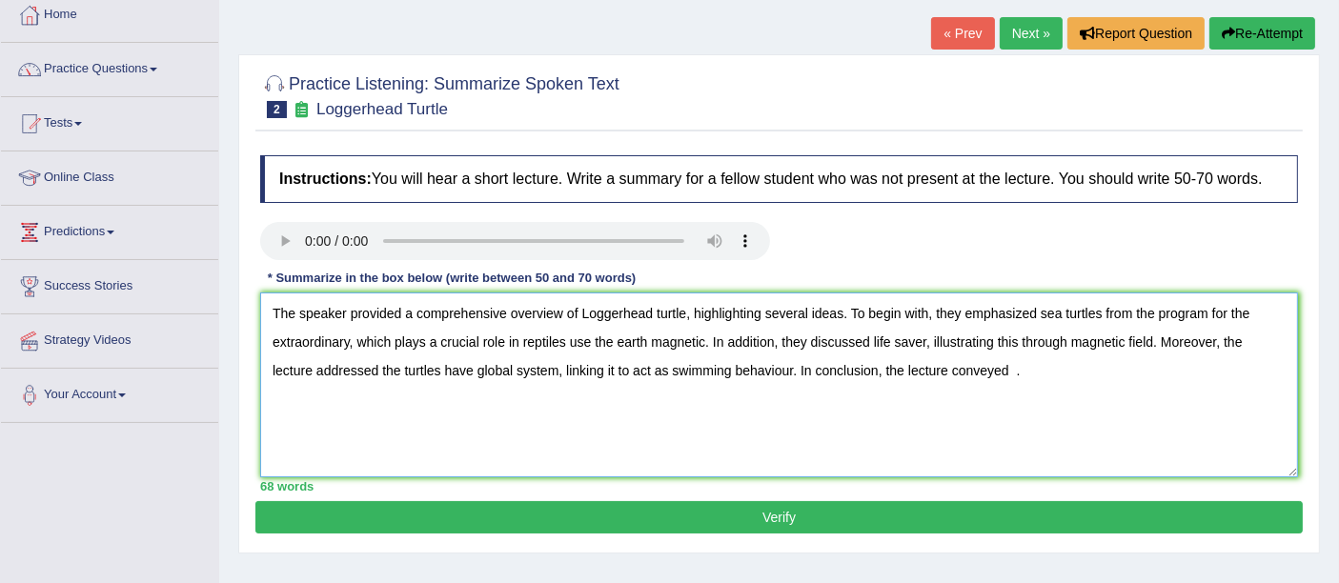
click at [966, 369] on textarea "The speaker provided a comprehensive overview of Loggerhead turtle, highlightin…" at bounding box center [779, 385] width 1038 height 185
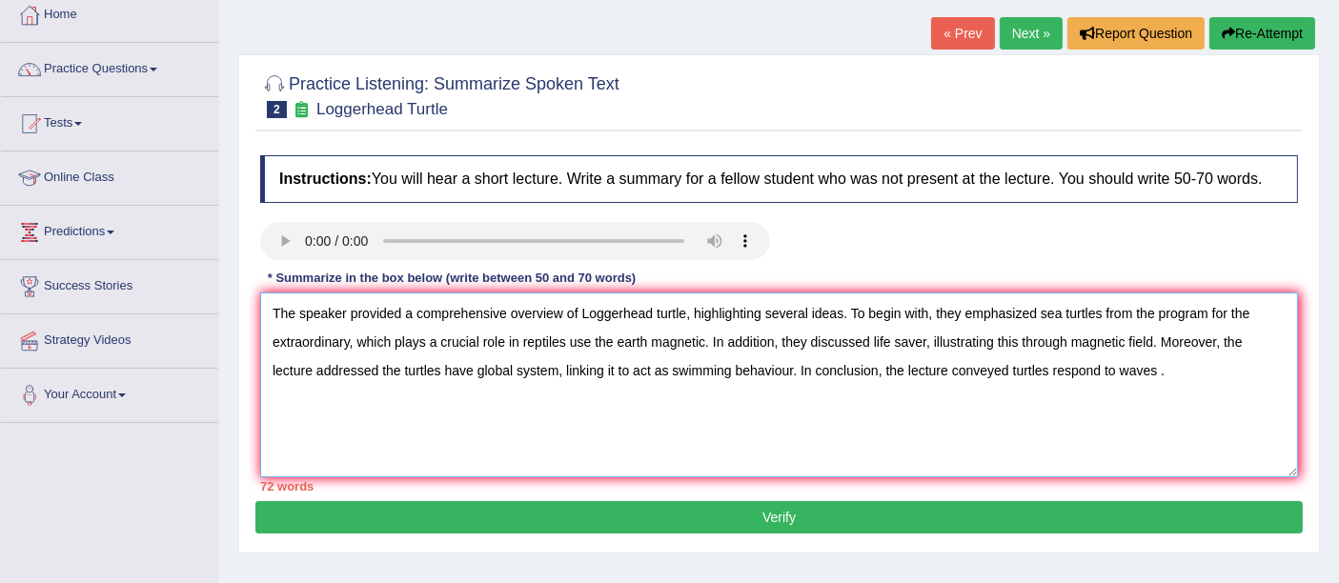
click at [347, 343] on textarea "The speaker provided a comprehensive overview of Loggerhead turtle, highlightin…" at bounding box center [779, 385] width 1038 height 185
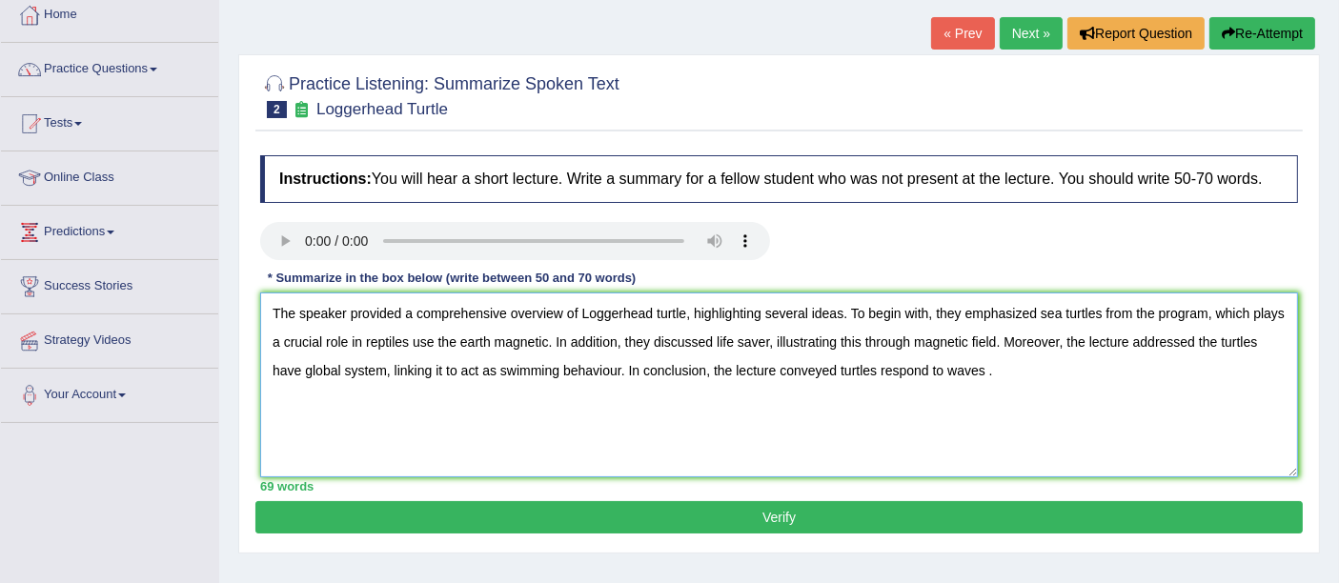
click at [429, 344] on textarea "The speaker provided a comprehensive overview of Loggerhead turtle, highlightin…" at bounding box center [779, 385] width 1038 height 185
click at [555, 341] on textarea "The speaker provided a comprehensive overview of Loggerhead turtle, highlightin…" at bounding box center [779, 385] width 1038 height 185
click at [500, 366] on textarea "The speaker provided a comprehensive overview of Loggerhead turtle, highlightin…" at bounding box center [779, 385] width 1038 height 185
click at [520, 369] on textarea "The speaker provided a comprehensive overview of Loggerhead turtle, highlightin…" at bounding box center [779, 385] width 1038 height 185
click at [1019, 368] on textarea "The speaker provided a comprehensive overview of Loggerhead turtle, highlightin…" at bounding box center [779, 385] width 1038 height 185
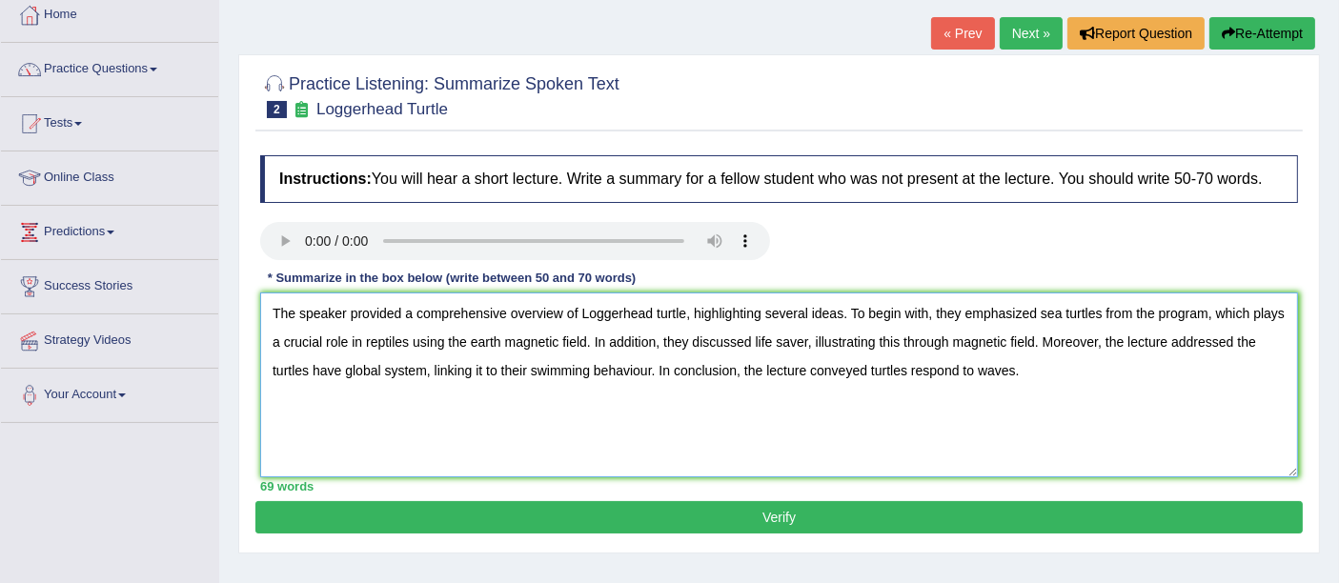
type textarea "The speaker provided a comprehensive overview of Loggerhead turtle, highlightin…"
click at [678, 524] on button "Verify" at bounding box center [778, 517] width 1047 height 32
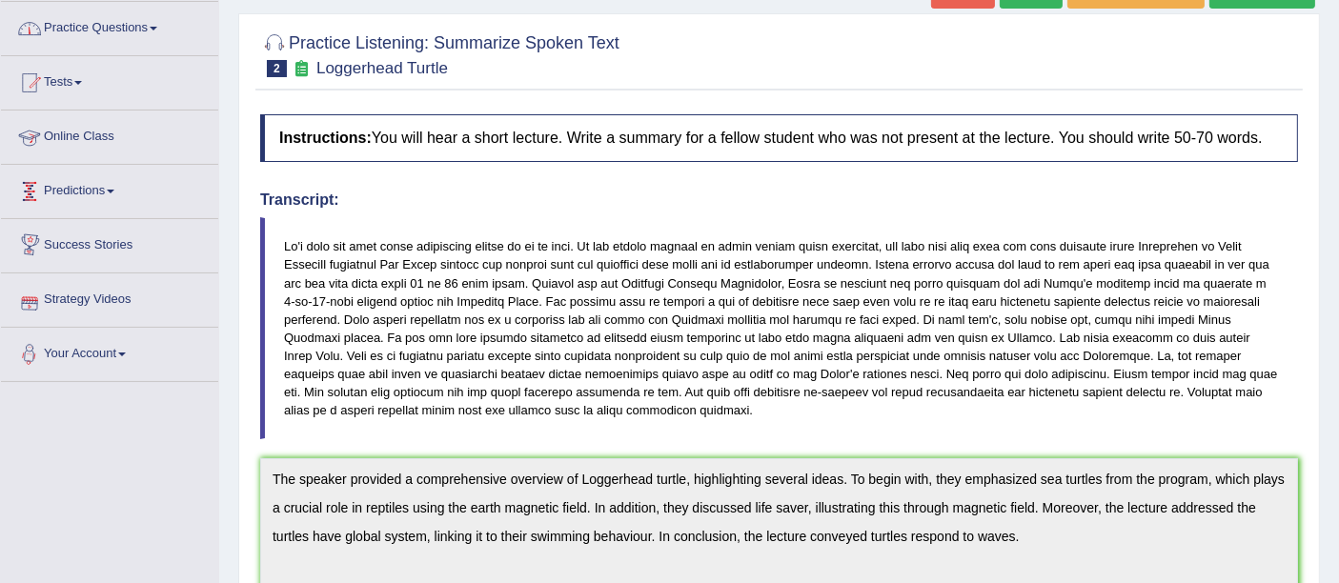
scroll to position [41, 0]
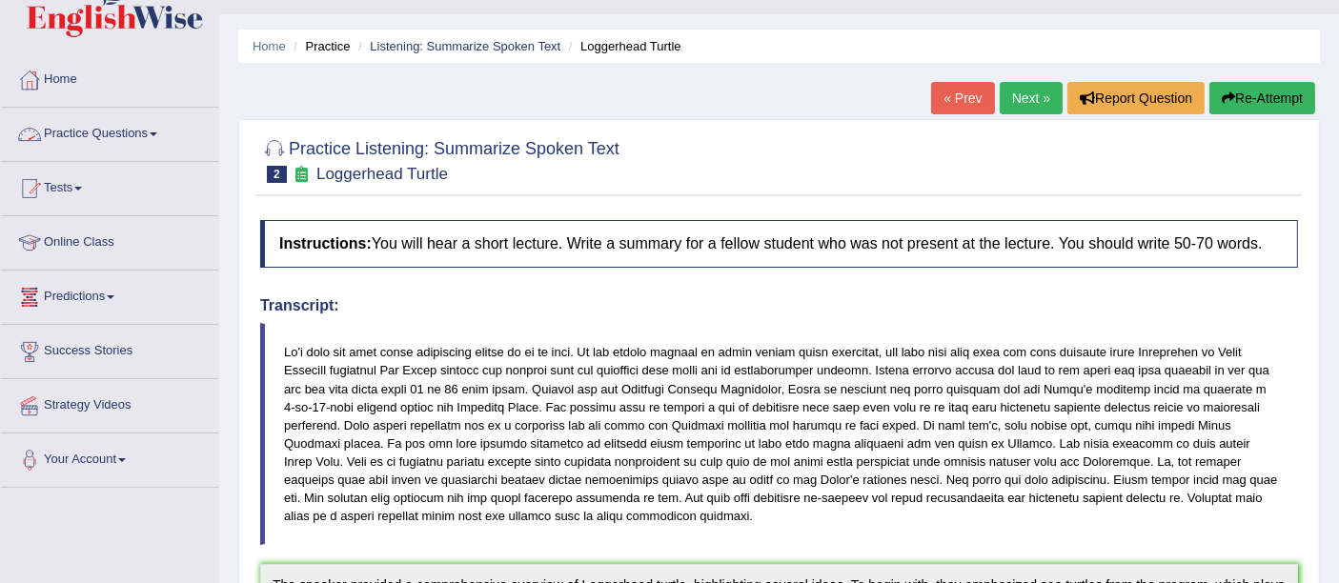
click at [84, 129] on link "Practice Questions" at bounding box center [109, 132] width 217 height 48
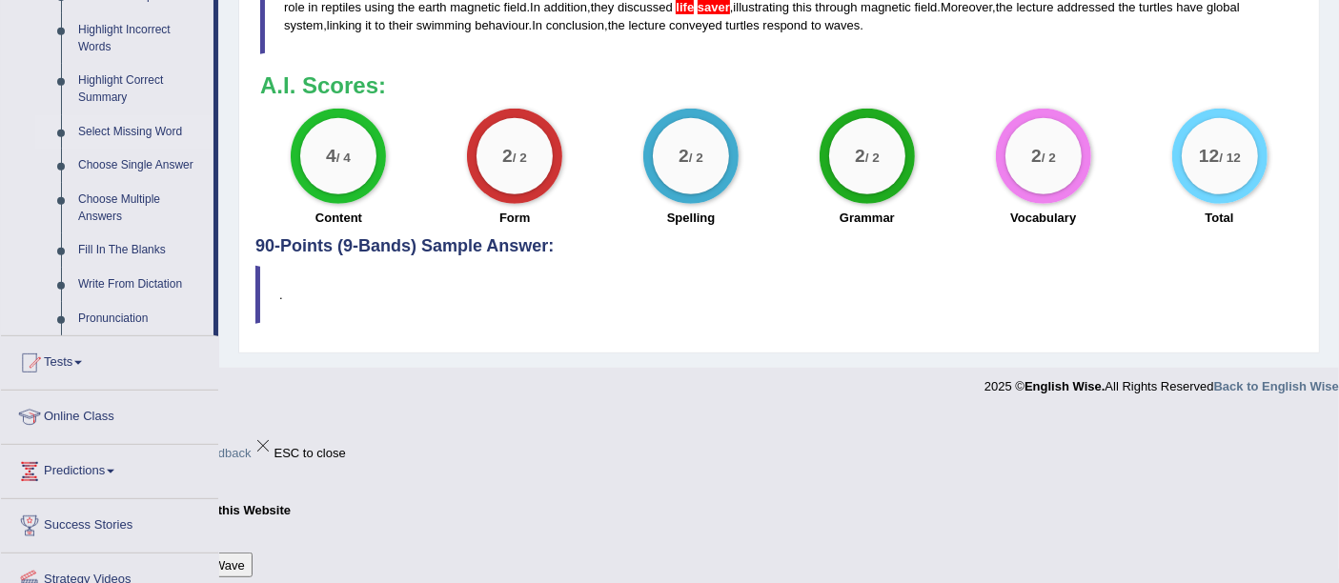
scroll to position [888, 0]
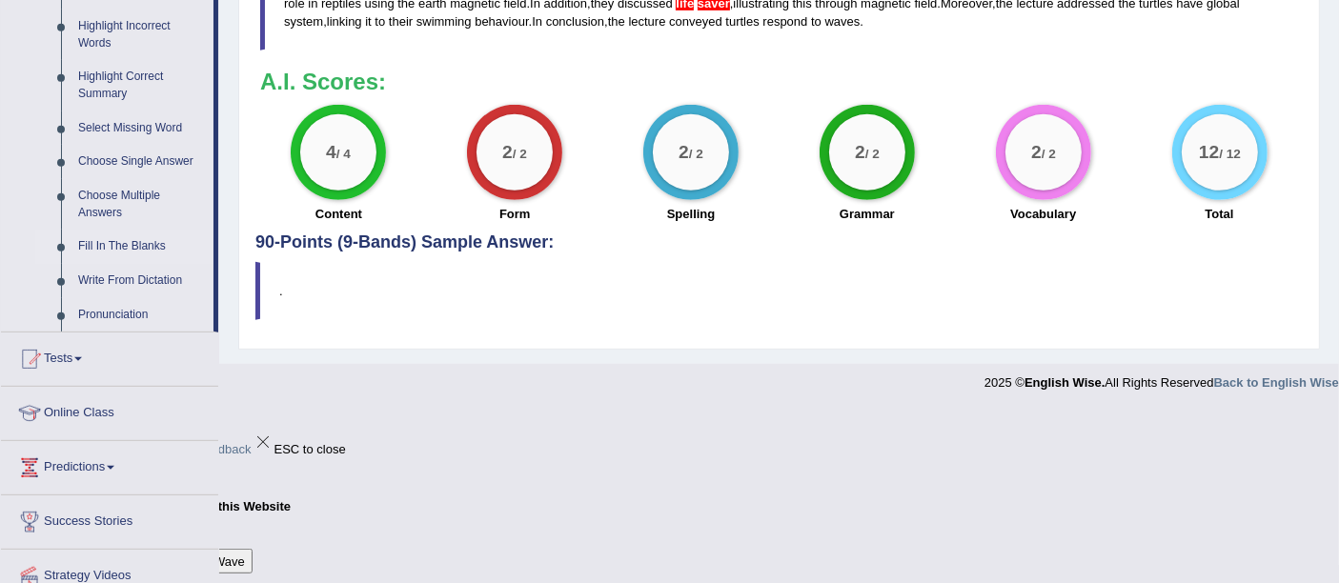
click at [105, 243] on link "Fill In The Blanks" at bounding box center [142, 247] width 144 height 34
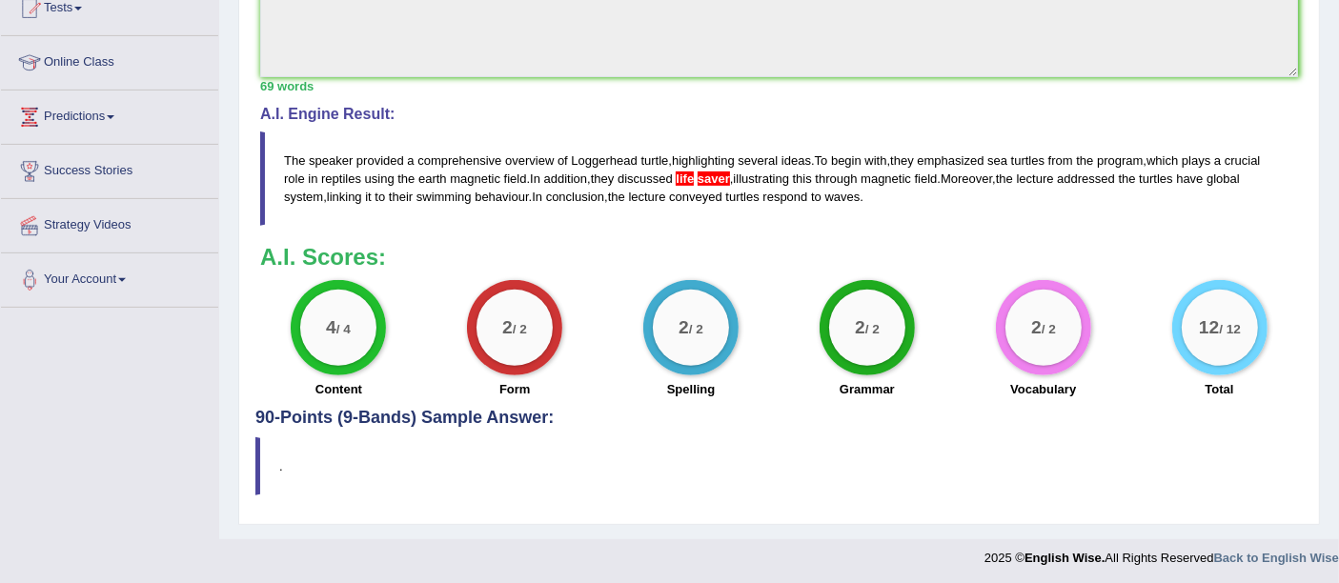
scroll to position [758, 0]
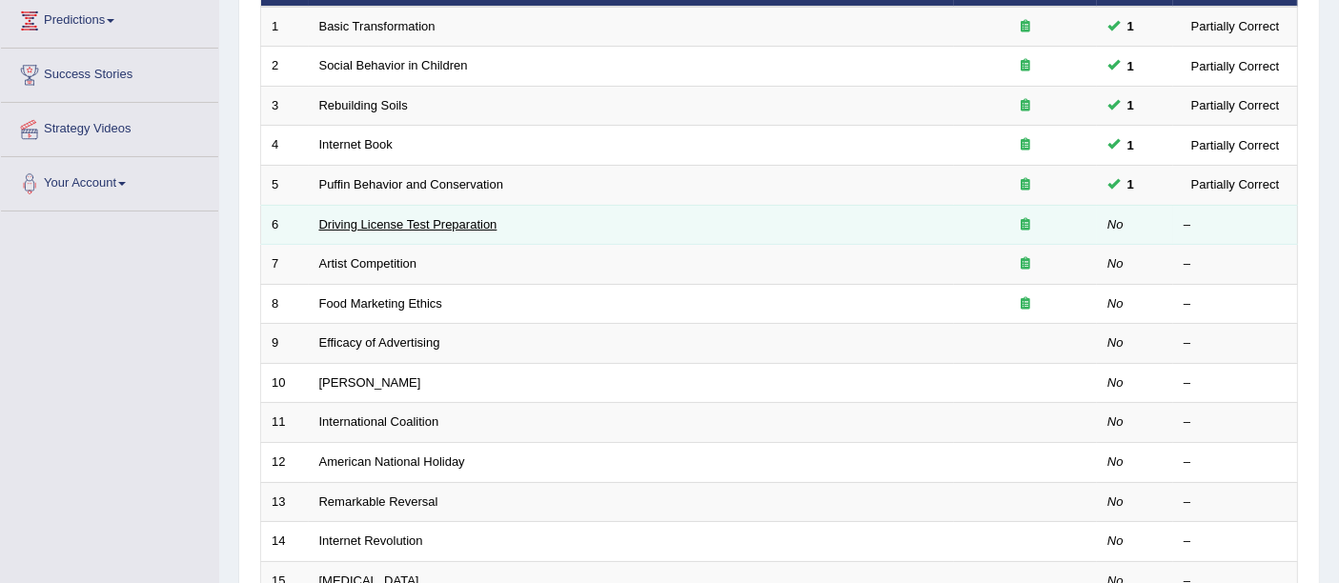
click at [360, 217] on link "Driving License Test Preparation" at bounding box center [408, 224] width 178 height 14
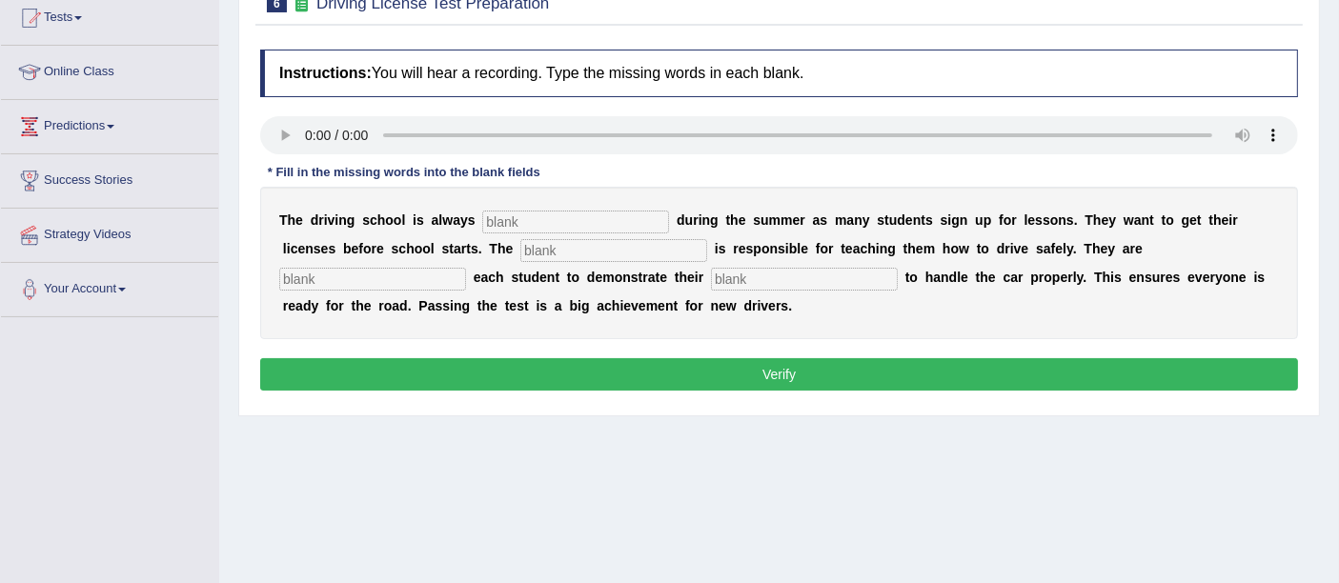
click at [535, 218] on input "text" at bounding box center [575, 222] width 187 height 23
click at [540, 220] on input "text" at bounding box center [575, 222] width 187 height 23
type input "busy"
click at [532, 251] on input "text" at bounding box center [613, 250] width 187 height 23
type input "instructor"
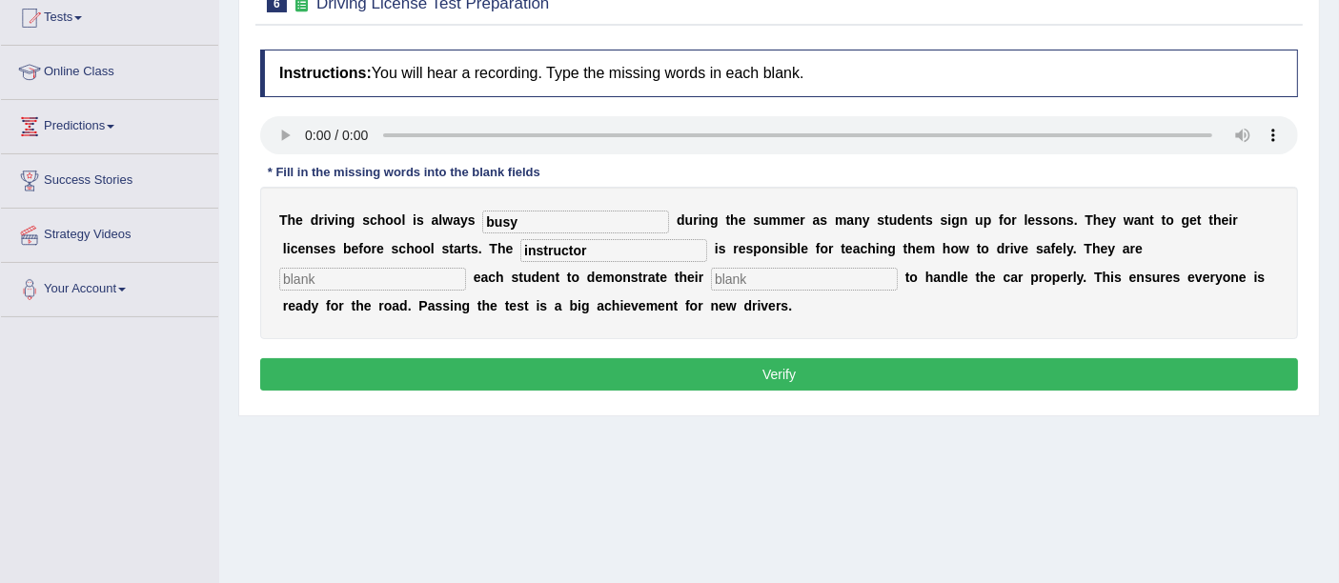
click at [377, 281] on input "text" at bounding box center [372, 279] width 187 height 23
click at [408, 281] on input "text" at bounding box center [372, 279] width 187 height 23
type input "requ"
click at [733, 276] on input "text" at bounding box center [804, 279] width 187 height 23
type input "ability"
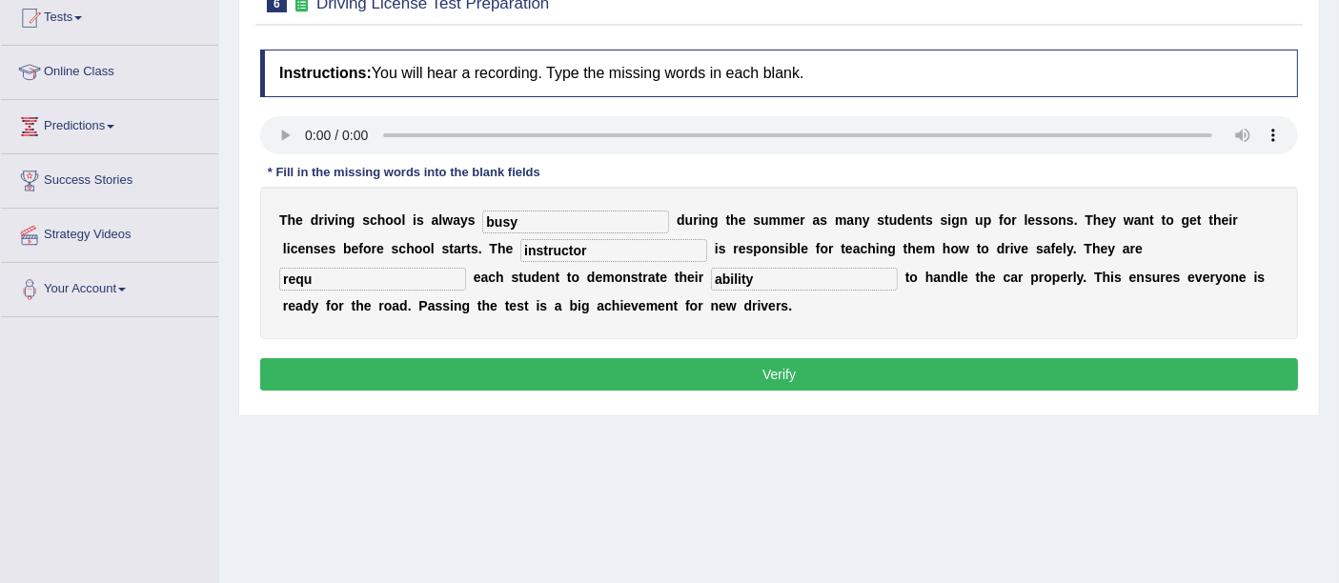
click at [347, 277] on input "requ" at bounding box center [372, 279] width 187 height 23
click at [360, 281] on input "requ" at bounding box center [372, 279] width 187 height 23
type input "requiring"
click at [531, 367] on button "Verify" at bounding box center [779, 374] width 1038 height 32
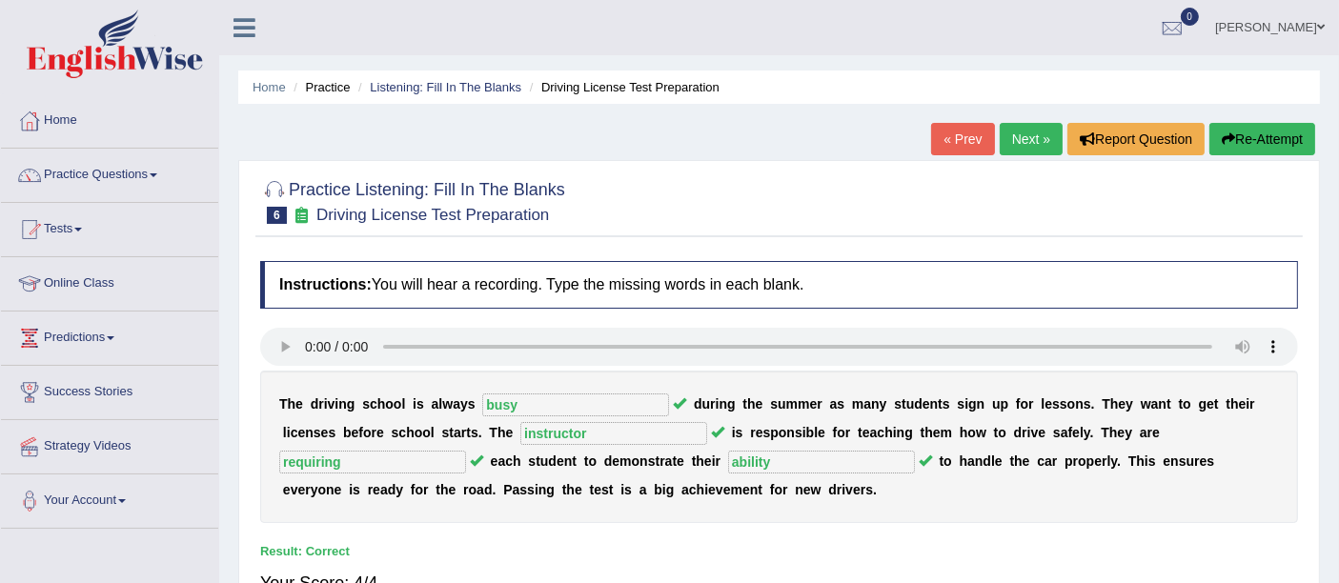
click at [1026, 135] on link "Next »" at bounding box center [1031, 139] width 63 height 32
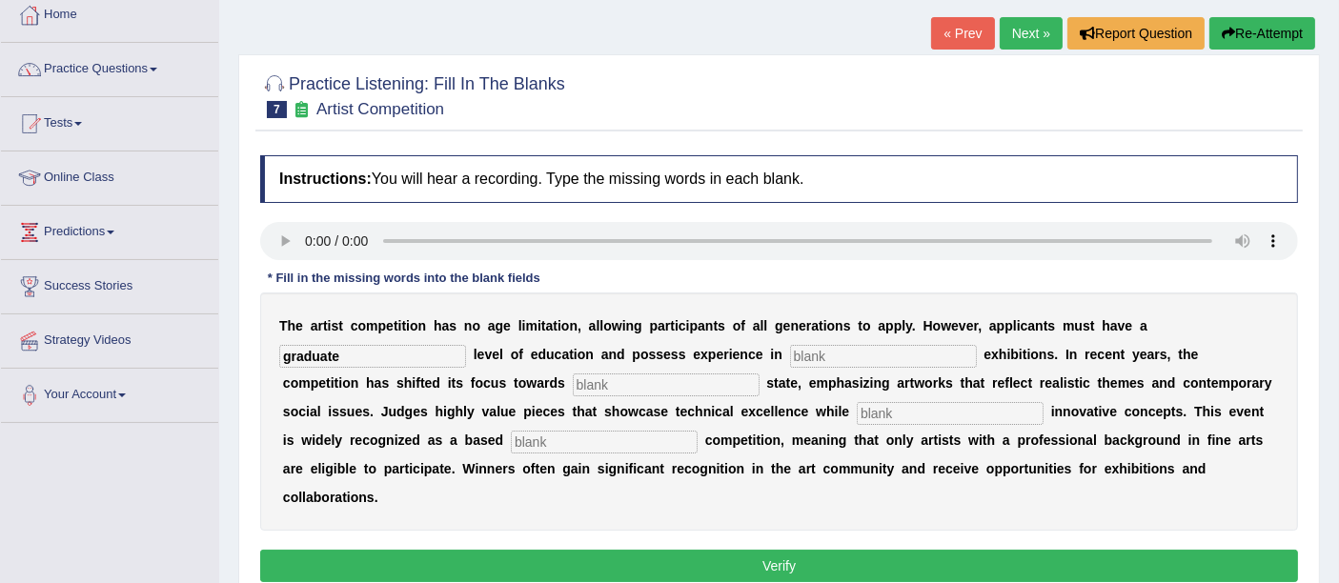
type input "graduate"
click at [803, 350] on input "text" at bounding box center [883, 356] width 187 height 23
click at [854, 361] on input "text" at bounding box center [883, 356] width 187 height 23
type input "scul"
click at [591, 387] on input "text" at bounding box center [666, 385] width 187 height 23
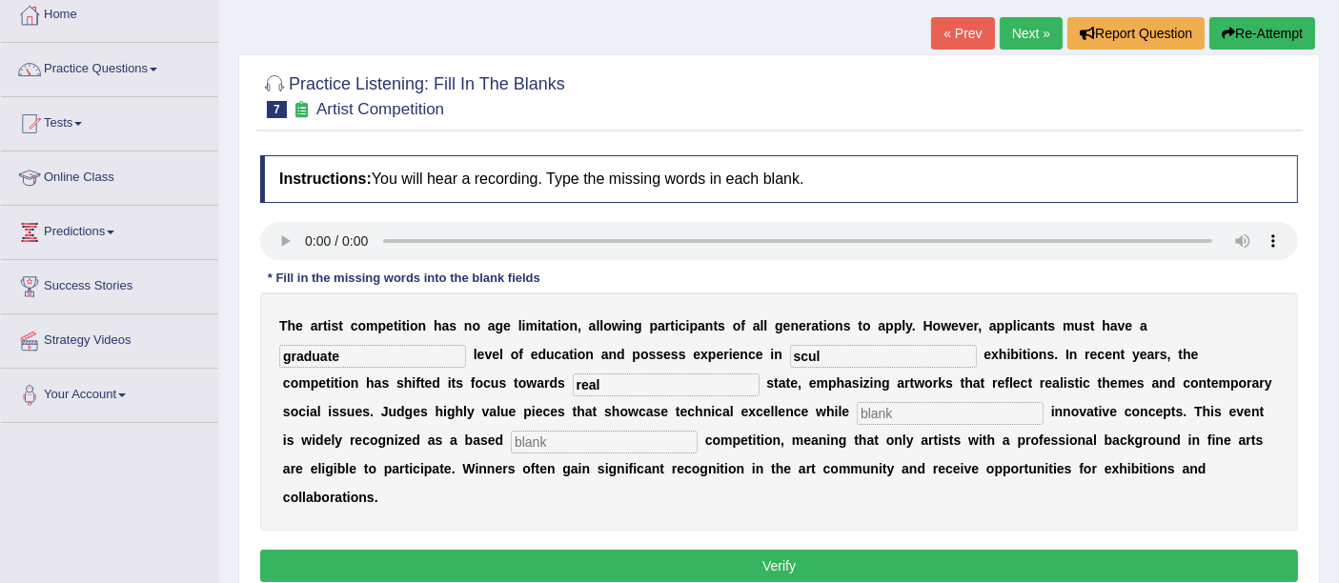
type input "real"
click at [871, 412] on input "text" at bounding box center [950, 413] width 187 height 23
type input "incorporating"
click at [588, 442] on input "text" at bounding box center [604, 442] width 187 height 23
type input "profession"
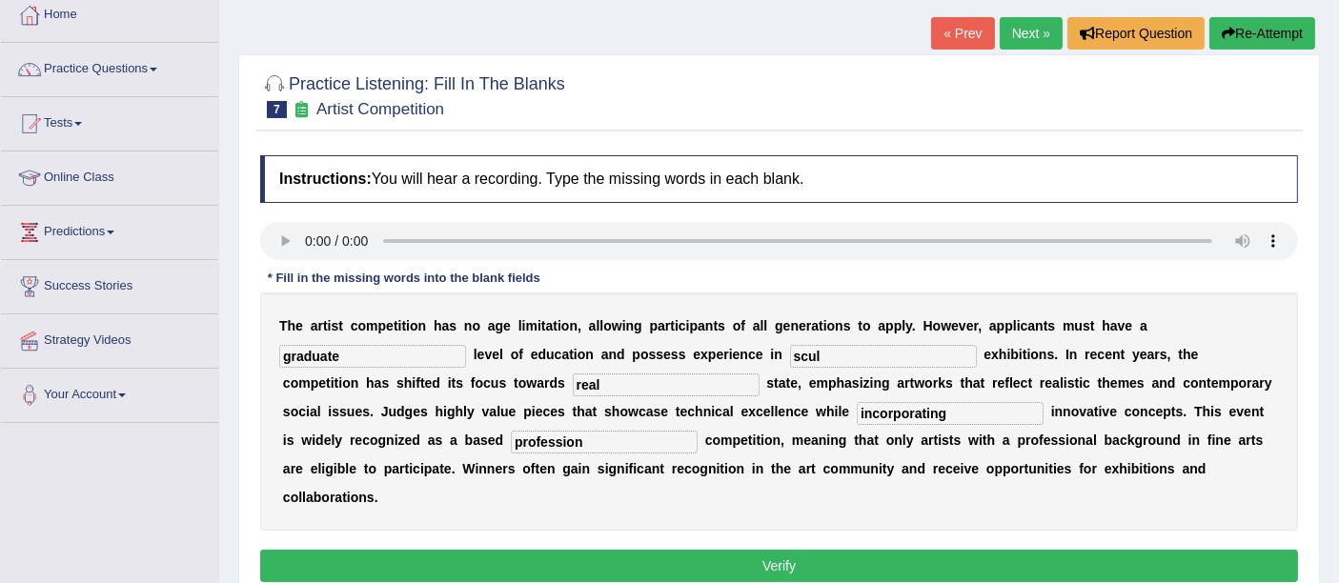
click at [826, 351] on input "scul" at bounding box center [883, 356] width 187 height 23
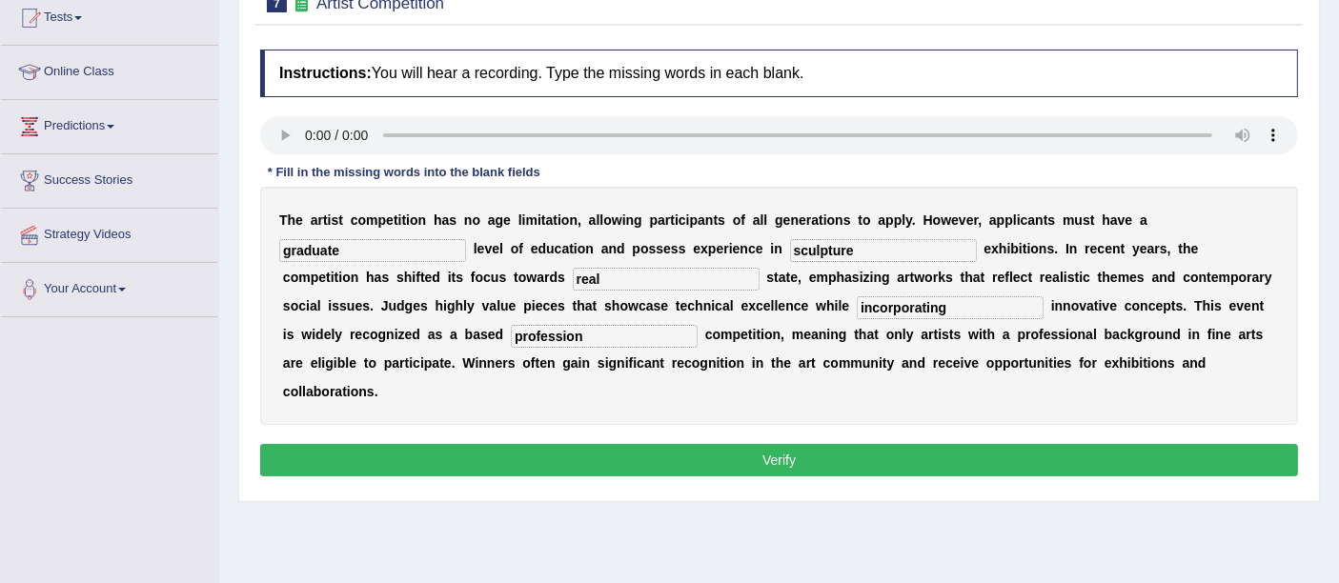
type input "sculpture"
click at [814, 456] on button "Verify" at bounding box center [779, 460] width 1038 height 32
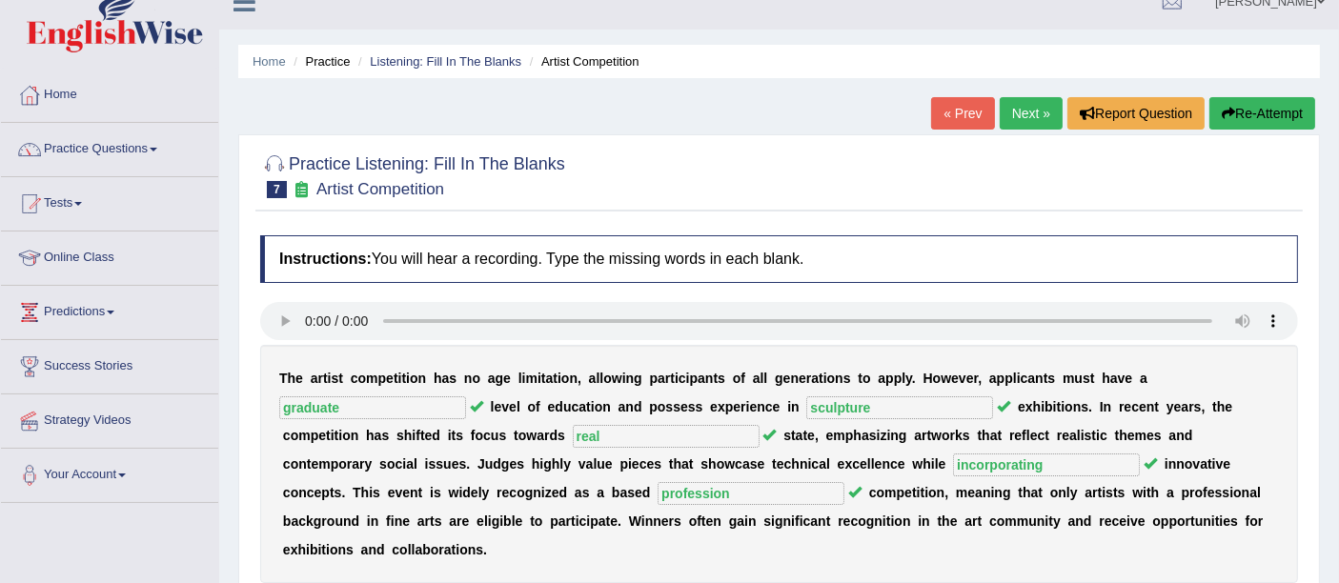
scroll to position [0, 0]
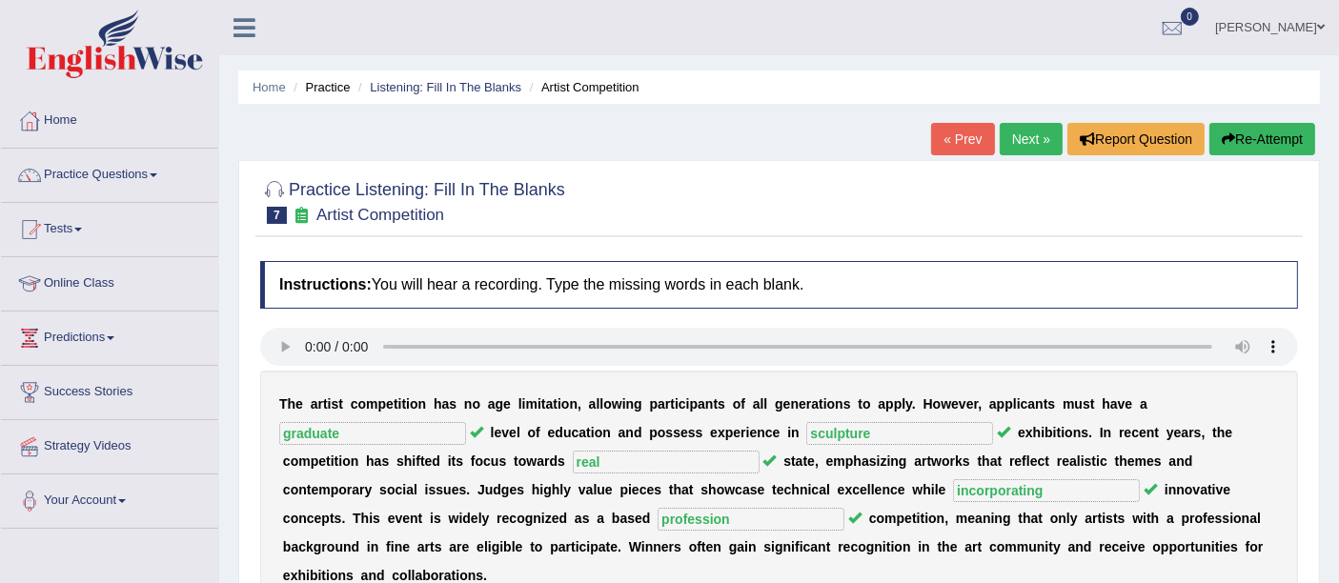
click at [1024, 142] on link "Next »" at bounding box center [1031, 139] width 63 height 32
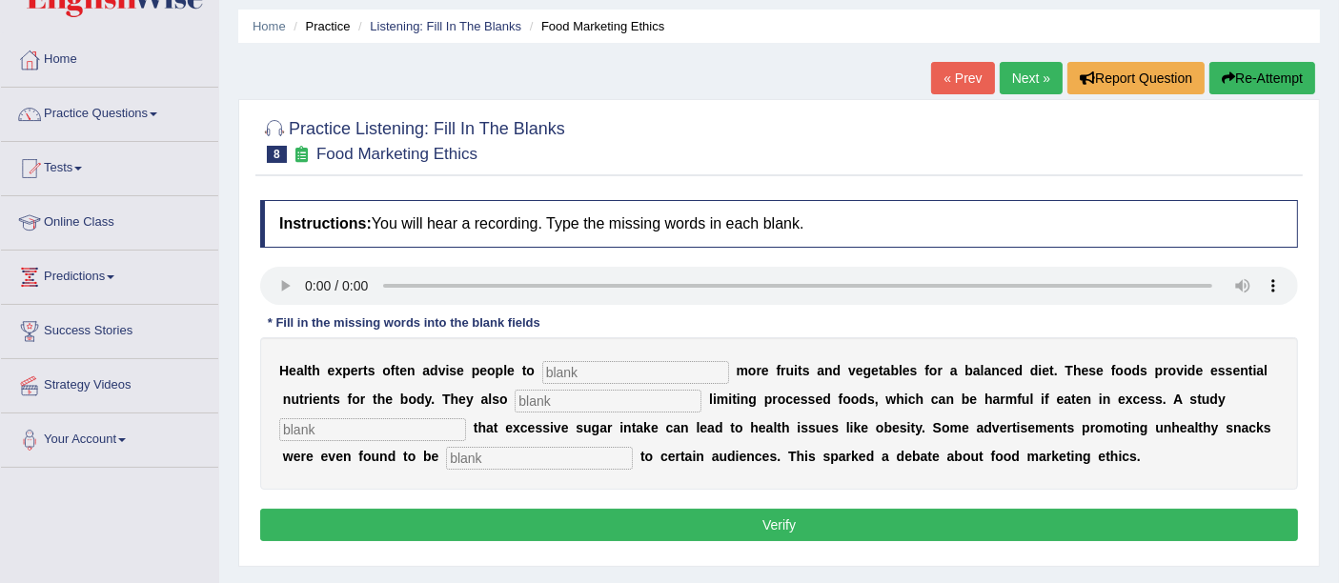
scroll to position [106, 0]
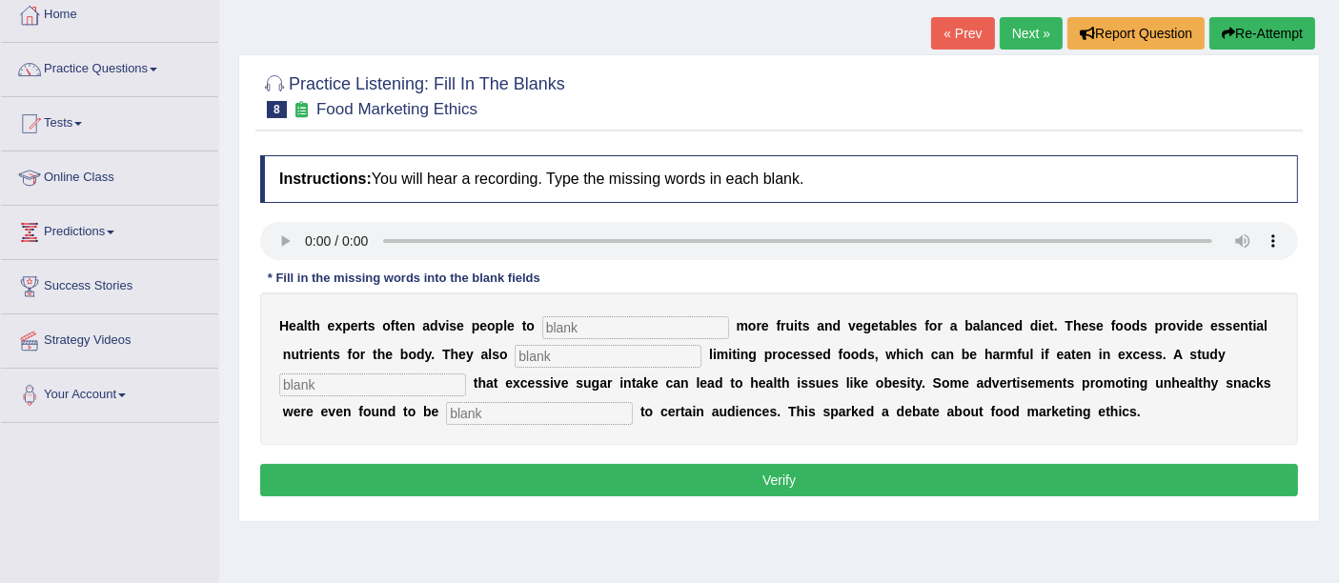
click at [654, 329] on input "text" at bounding box center [635, 327] width 187 height 23
type input "consume"
click at [577, 360] on input "text" at bounding box center [608, 356] width 187 height 23
type input "recommened"
click at [408, 384] on input "text" at bounding box center [372, 385] width 187 height 23
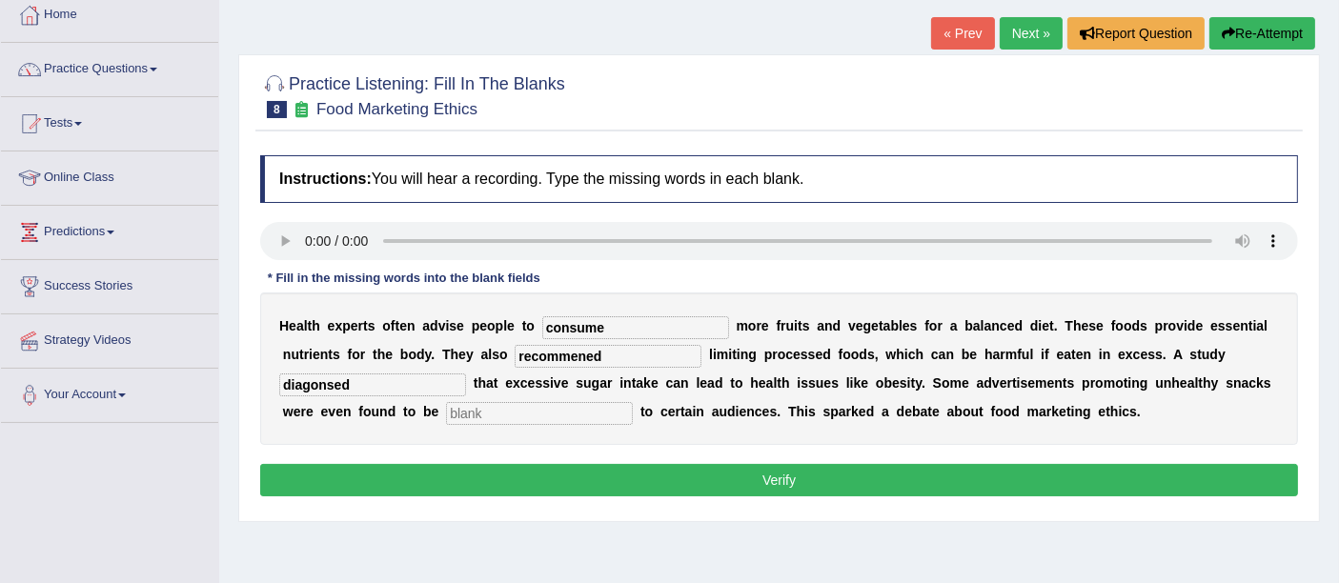
type input "diagonsed"
click at [480, 413] on input "text" at bounding box center [539, 413] width 187 height 23
type input "offensive"
click at [586, 355] on input "recommened" at bounding box center [608, 356] width 187 height 23
type input "recommended"
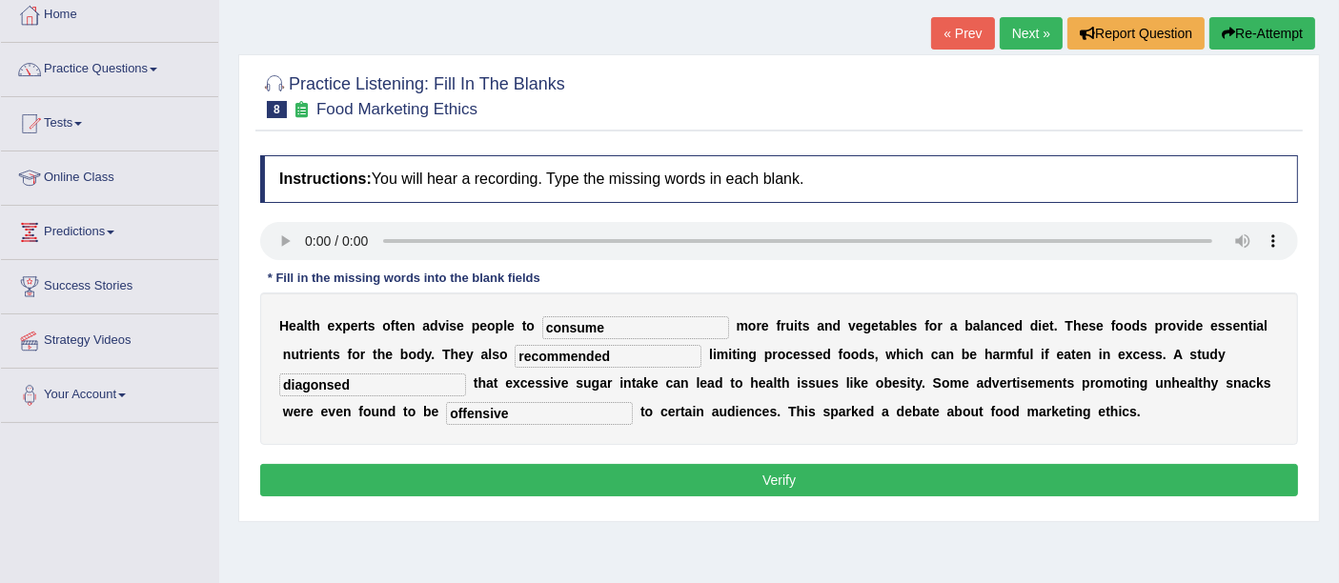
click at [388, 390] on input "diagonsed" at bounding box center [372, 385] width 187 height 23
type input "diagnosed"
click at [629, 478] on button "Verify" at bounding box center [779, 480] width 1038 height 32
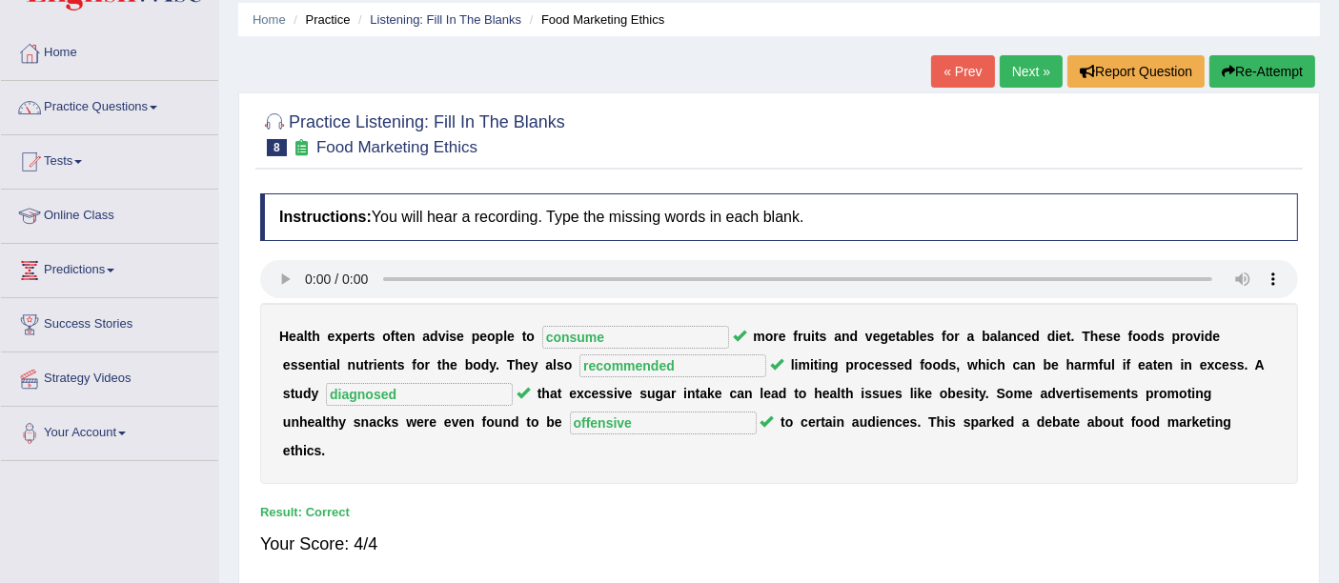
scroll to position [0, 0]
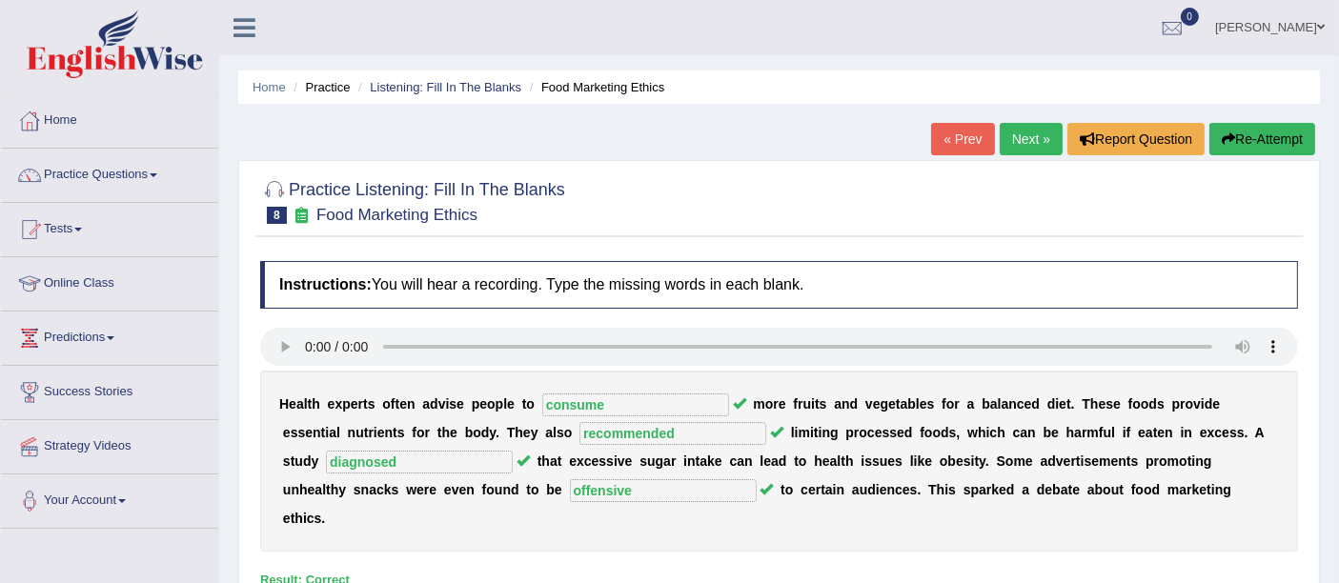
click at [1021, 128] on link "Next »" at bounding box center [1031, 139] width 63 height 32
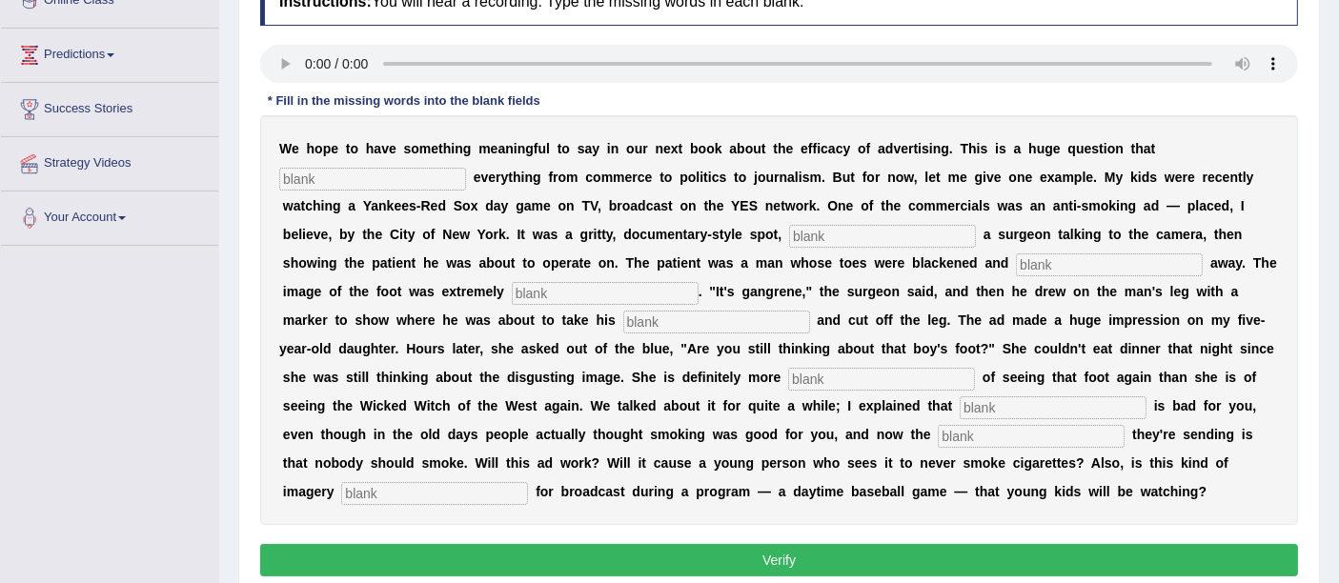
scroll to position [204, 0]
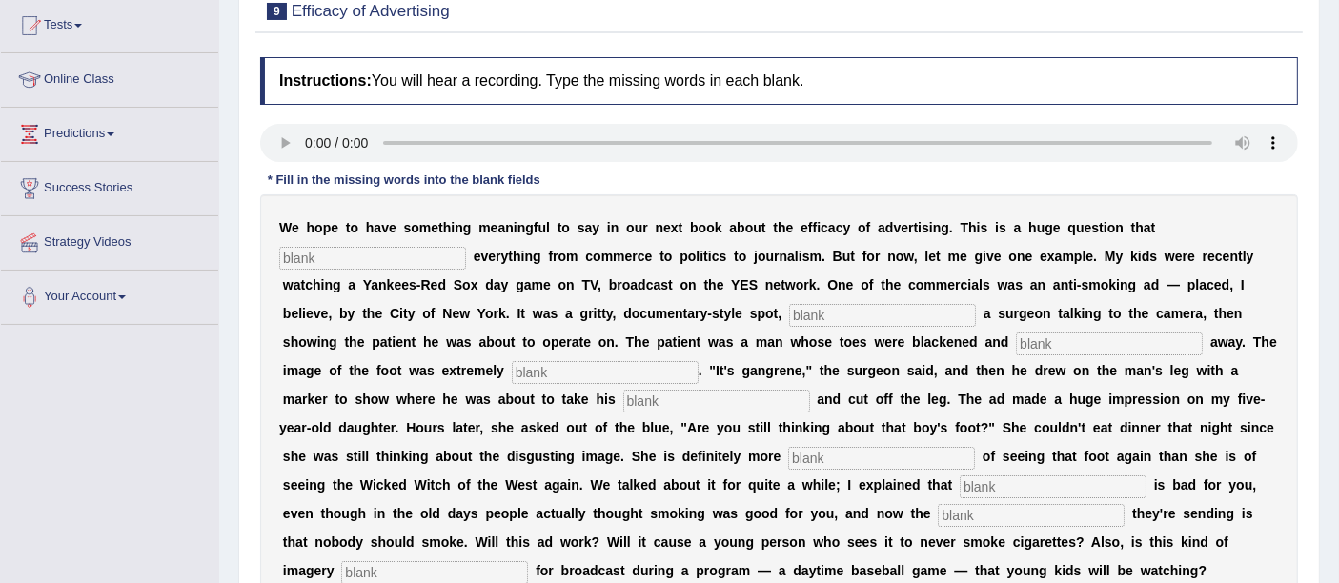
click at [329, 257] on input "text" at bounding box center [372, 258] width 187 height 23
type input "impacts"
click at [847, 311] on input "text" at bounding box center [882, 315] width 187 height 23
click at [821, 312] on input "text" at bounding box center [882, 315] width 187 height 23
type input "featuring"
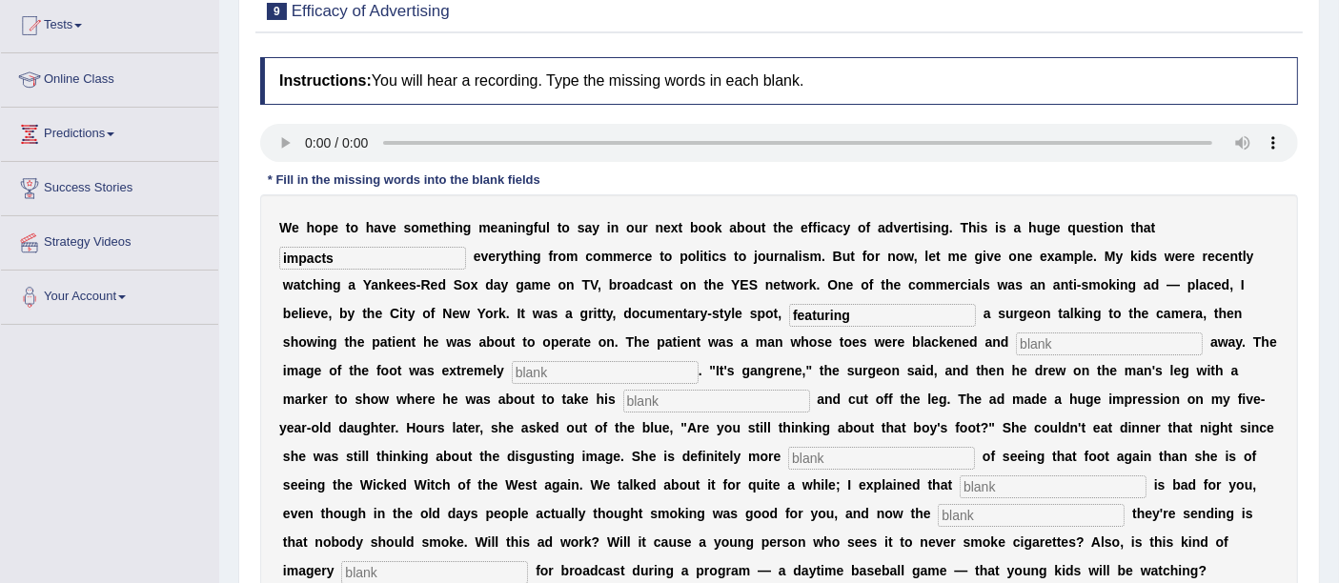
click at [1128, 339] on input "text" at bounding box center [1109, 344] width 187 height 23
click at [1066, 338] on input "text" at bounding box center [1109, 344] width 187 height 23
type input "running"
click at [566, 375] on input "text" at bounding box center [605, 372] width 187 height 23
click at [598, 366] on input "text" at bounding box center [605, 372] width 187 height 23
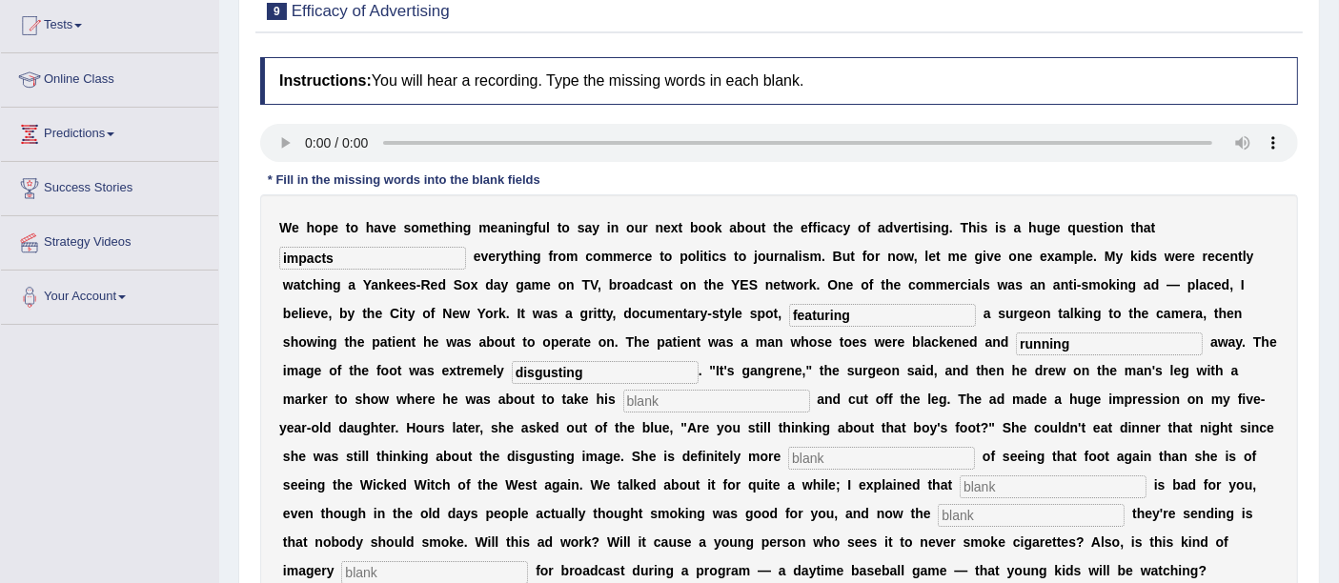
type input "disgusting"
click at [649, 399] on input "text" at bounding box center [716, 401] width 187 height 23
click at [635, 397] on input "text" at bounding box center [716, 401] width 187 height 23
click at [671, 400] on input "text" at bounding box center [716, 401] width 187 height 23
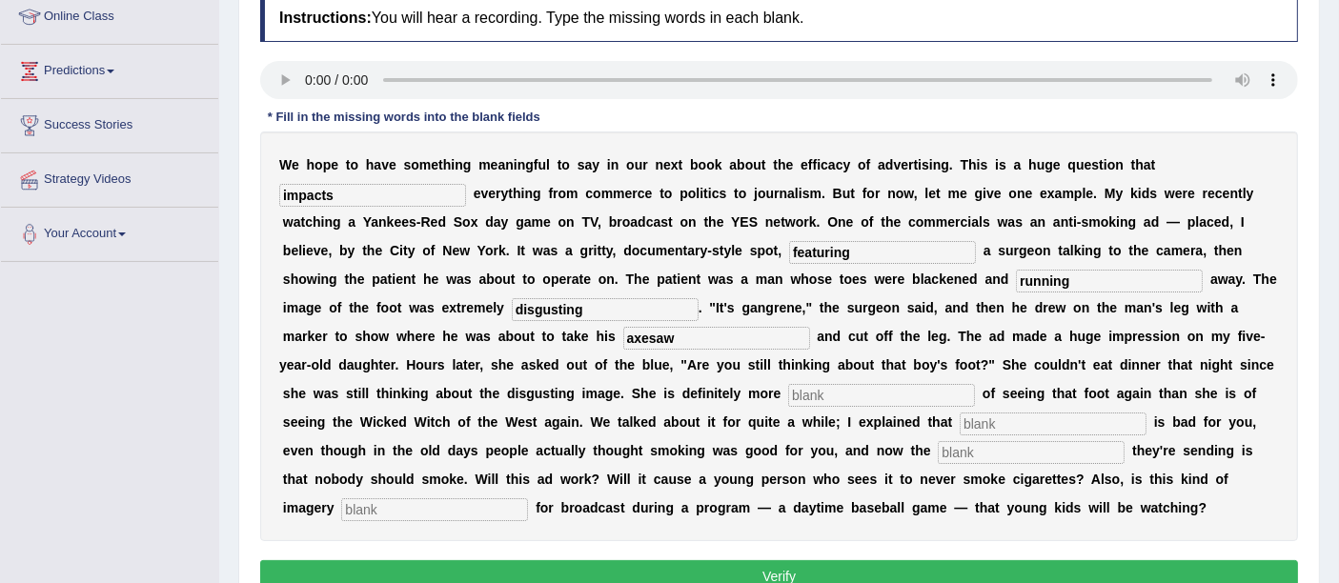
scroll to position [310, 0]
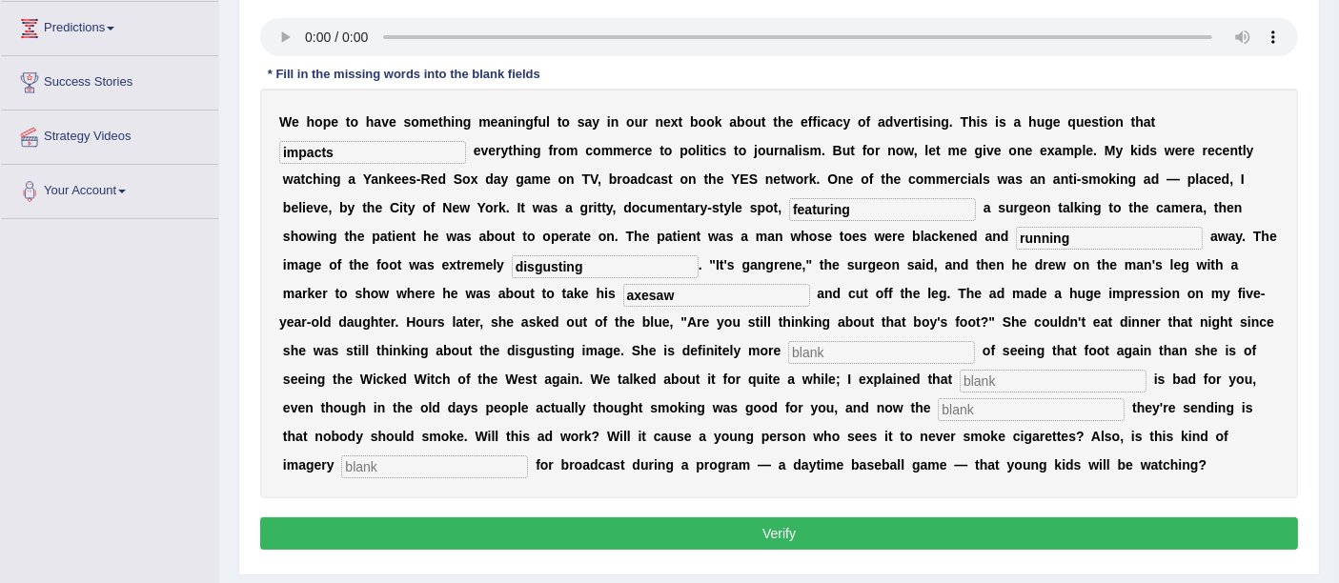
type input "axesaw"
click at [811, 352] on input "text" at bounding box center [881, 352] width 187 height 23
click at [821, 349] on input "text" at bounding box center [881, 352] width 187 height 23
type input "scared"
click at [1009, 382] on input "text" at bounding box center [1053, 381] width 187 height 23
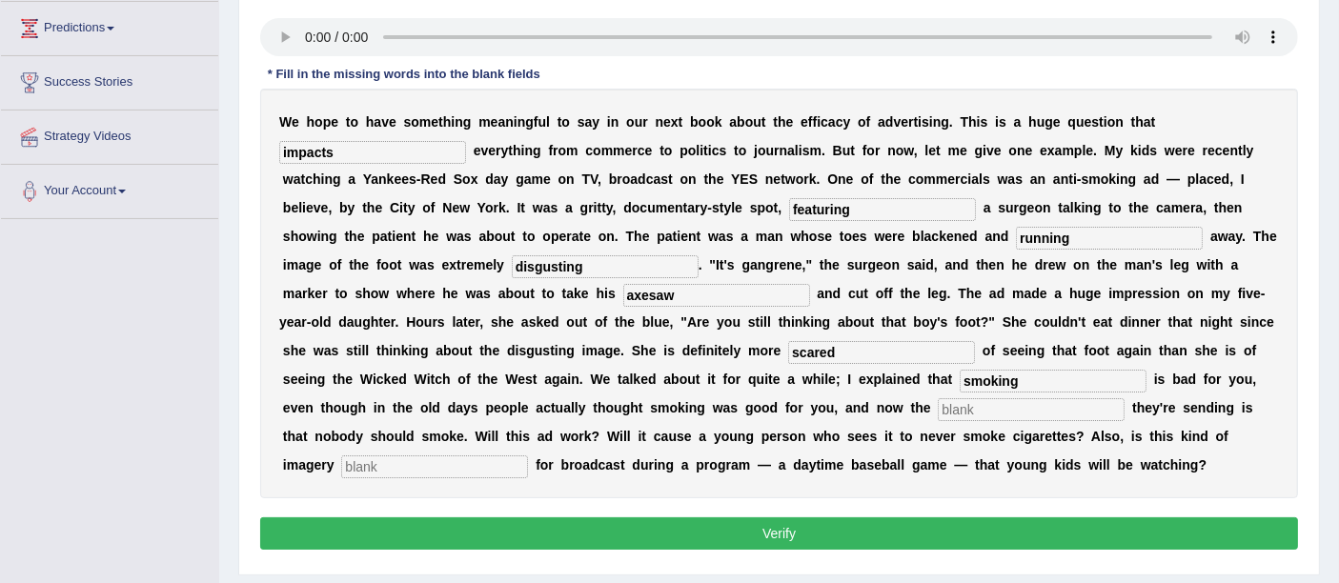
type input "smoking"
click at [966, 410] on input "text" at bounding box center [1031, 409] width 187 height 23
type input "message"
click at [391, 458] on input "text" at bounding box center [434, 467] width 187 height 23
click at [411, 467] on input "text" at bounding box center [434, 467] width 187 height 23
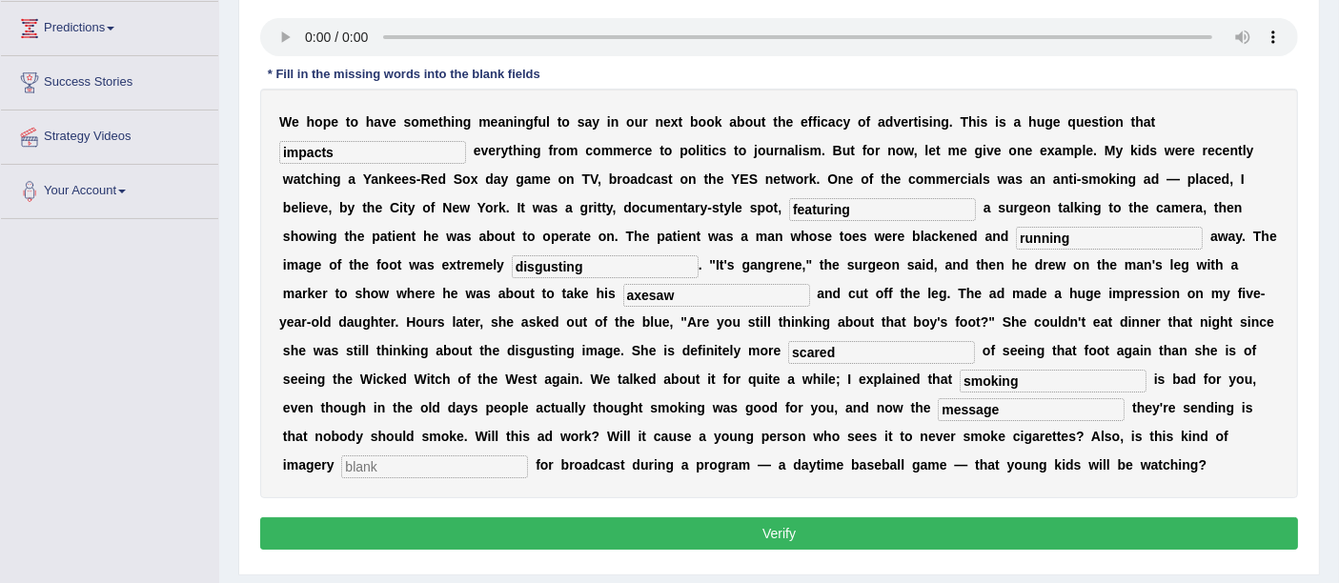
click at [457, 461] on input "text" at bounding box center [434, 467] width 187 height 23
click at [496, 463] on input "text" at bounding box center [434, 467] width 187 height 23
type input "appropriate"
click at [696, 287] on input "axesaw" at bounding box center [716, 295] width 187 height 23
type input "axe-saw"
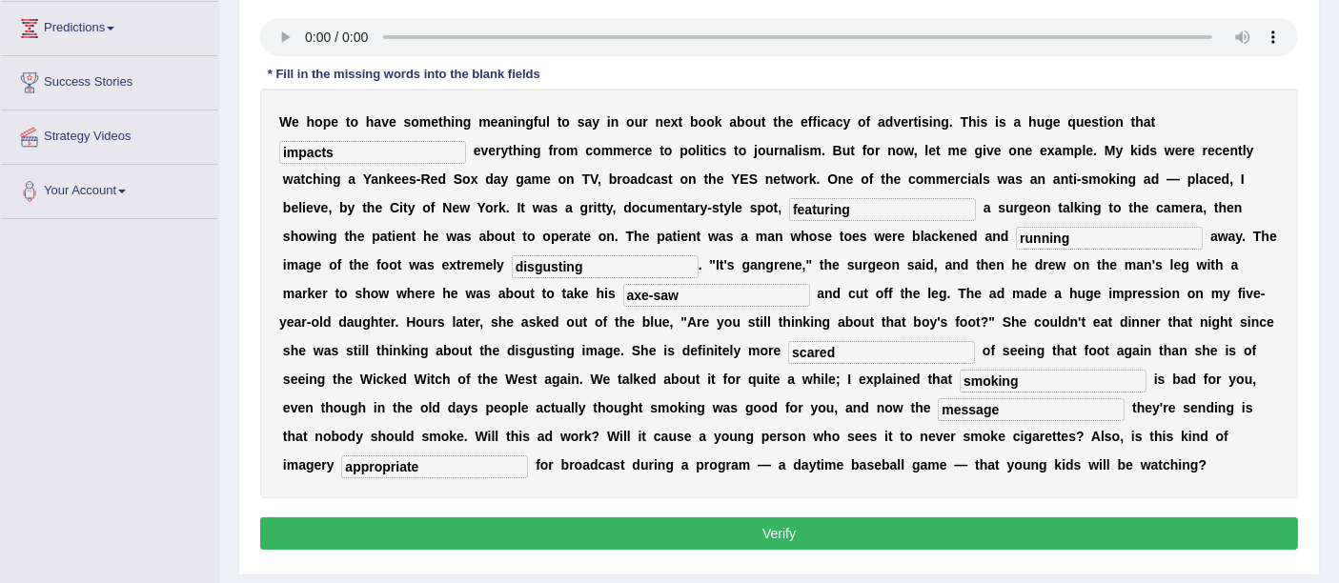
click at [749, 524] on button "Verify" at bounding box center [779, 533] width 1038 height 32
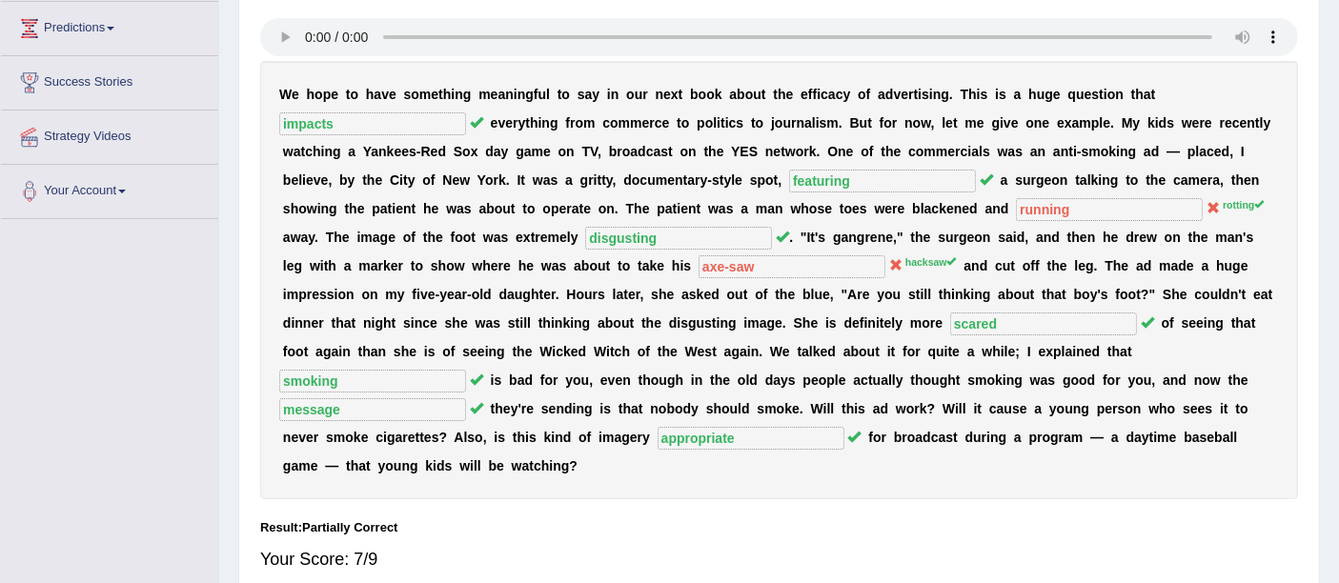
scroll to position [98, 0]
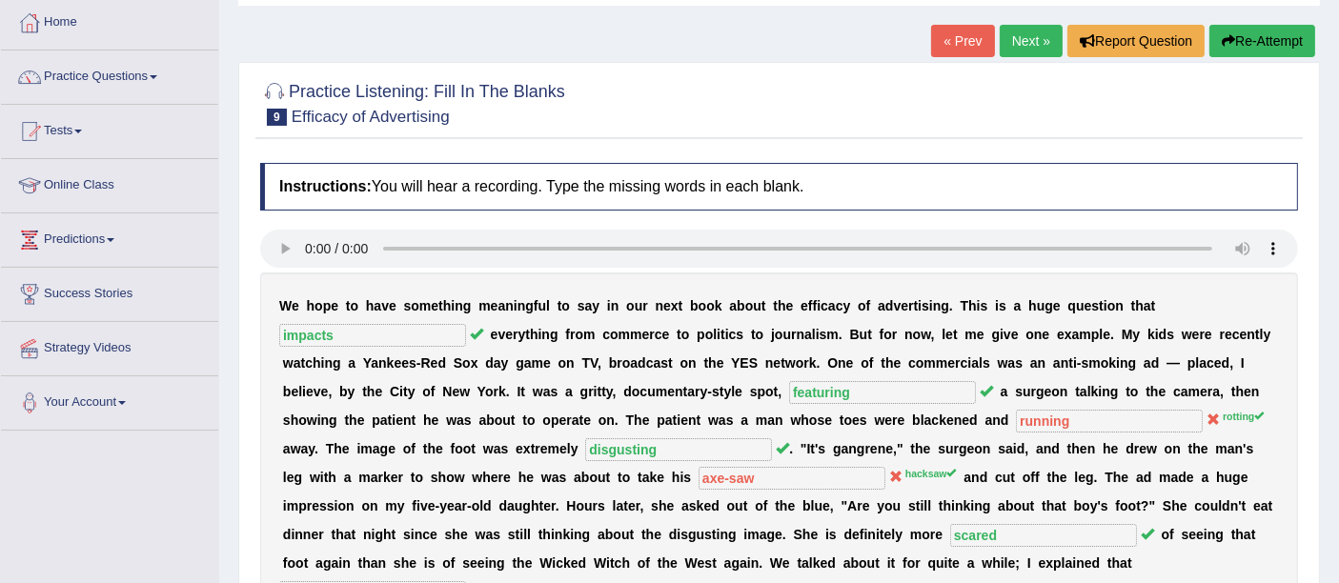
click at [1024, 44] on link "Next »" at bounding box center [1031, 41] width 63 height 32
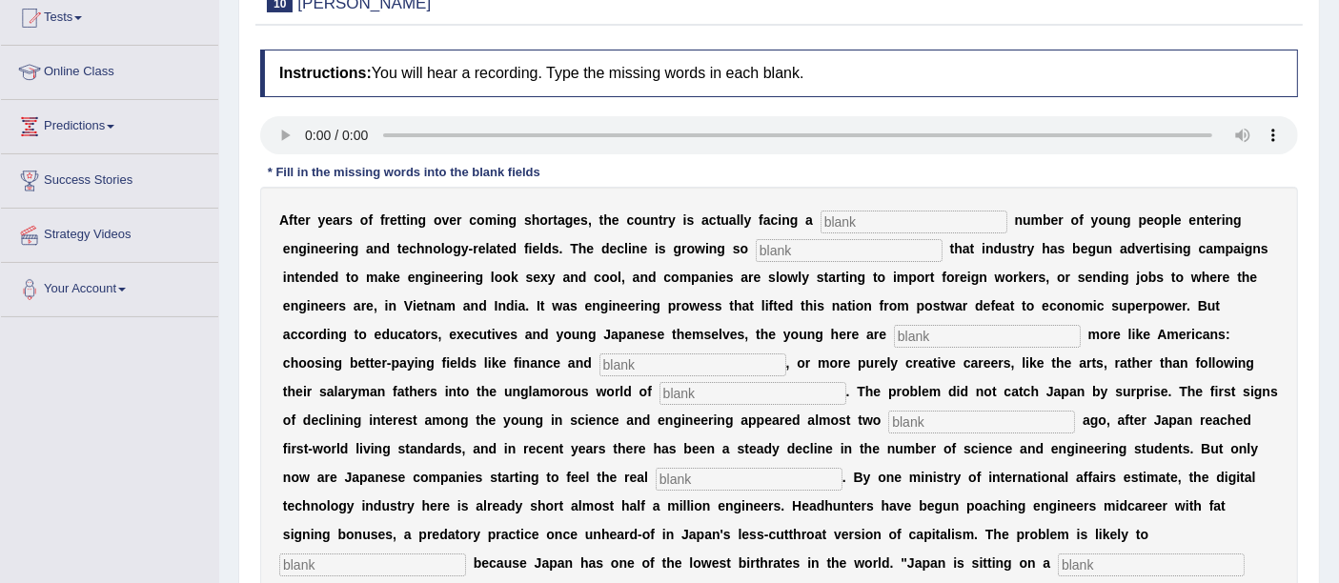
click at [867, 222] on input "text" at bounding box center [914, 222] width 187 height 23
click at [888, 216] on input "text" at bounding box center [914, 222] width 187 height 23
click at [802, 252] on input "text" at bounding box center [849, 250] width 187 height 23
type input "drastic"
click at [964, 334] on input "text" at bounding box center [987, 336] width 187 height 23
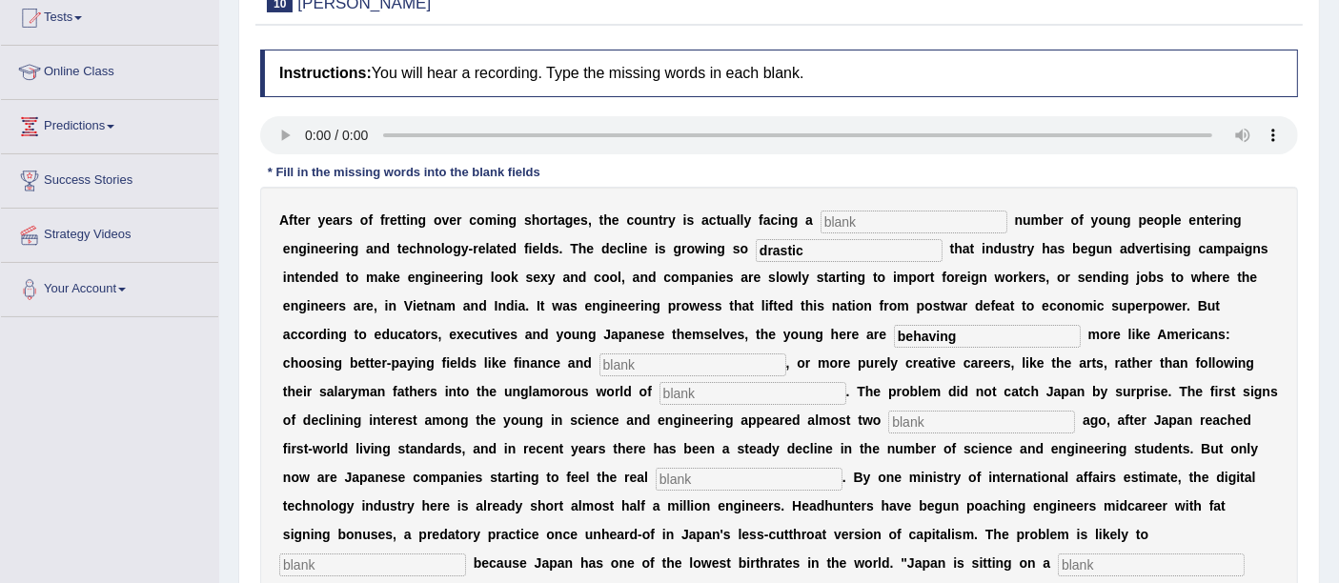
type input "behaving"
click at [684, 374] on div "A f t e r y e a r s o f f r e t t i n g o v e r c o m i n g s h o r t a g e s ,…" at bounding box center [779, 420] width 1038 height 467
click at [679, 356] on input "text" at bounding box center [692, 365] width 187 height 23
type input "medicine"
click at [678, 393] on input "text" at bounding box center [752, 393] width 187 height 23
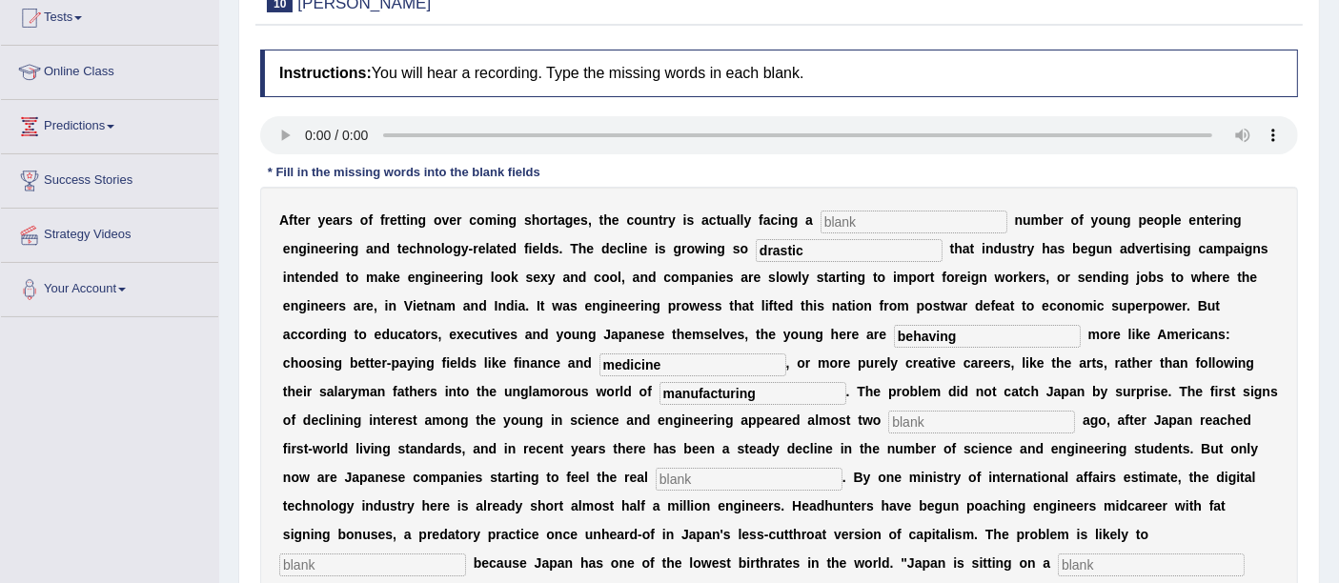
type input "manufacturing"
click at [944, 417] on input "text" at bounding box center [981, 422] width 187 height 23
type input "decades"
click at [779, 480] on input "text" at bounding box center [749, 479] width 187 height 23
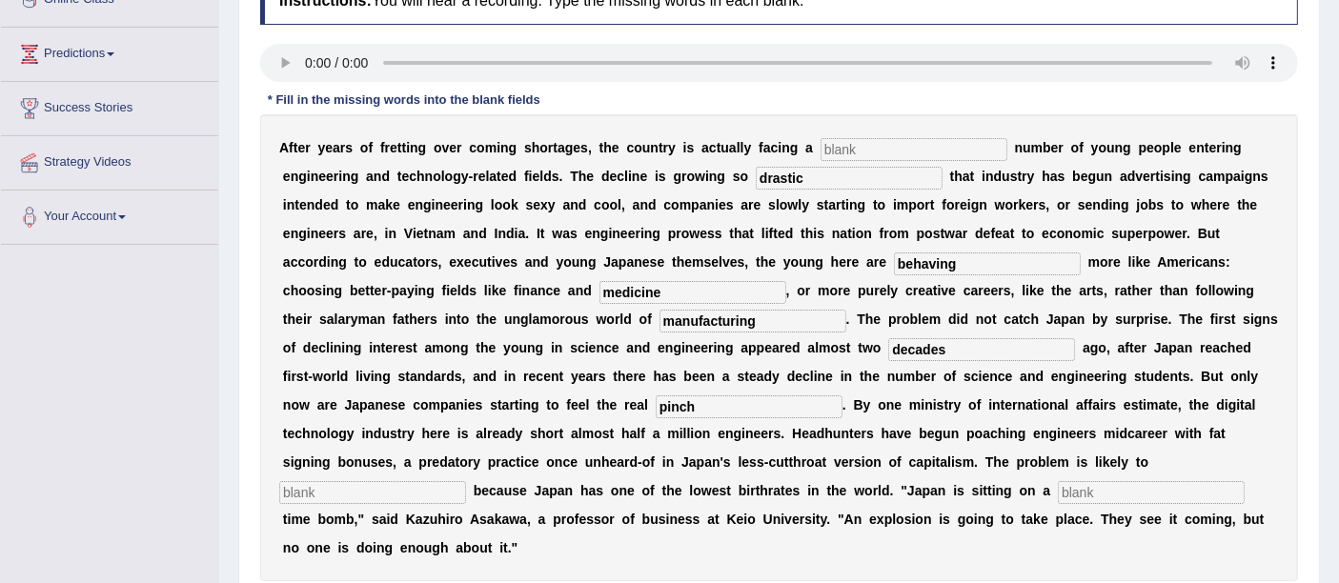
scroll to position [317, 0]
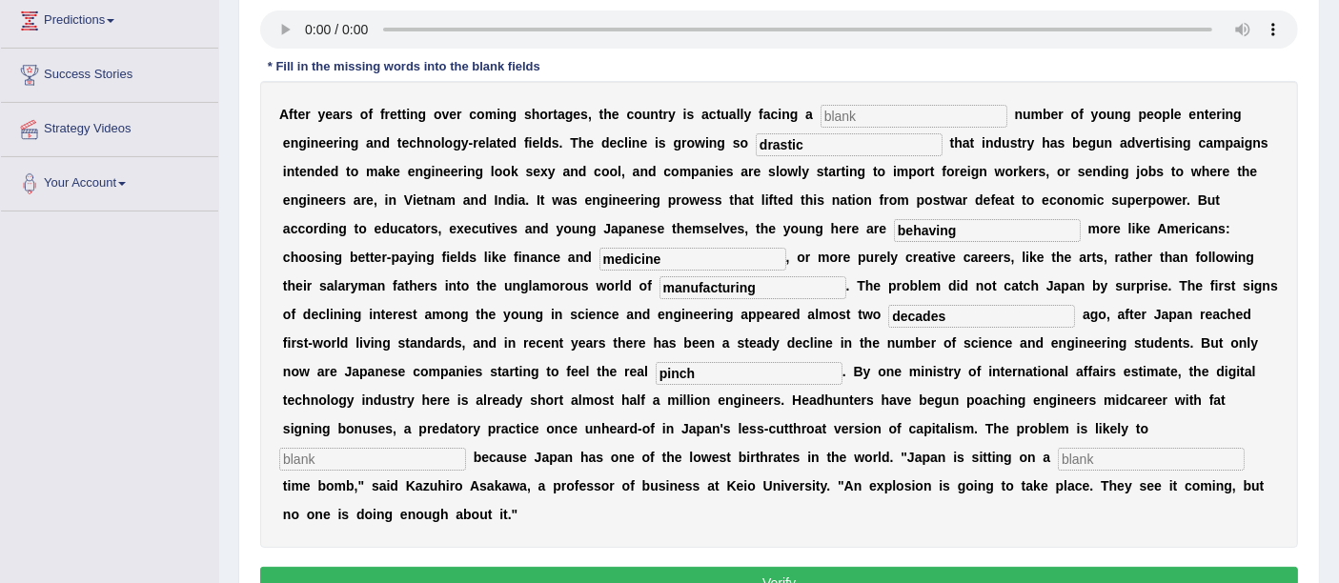
type input "pinch"
click at [367, 458] on input "text" at bounding box center [372, 459] width 187 height 23
type input "worsen"
click at [1067, 456] on input "text" at bounding box center [1151, 459] width 187 height 23
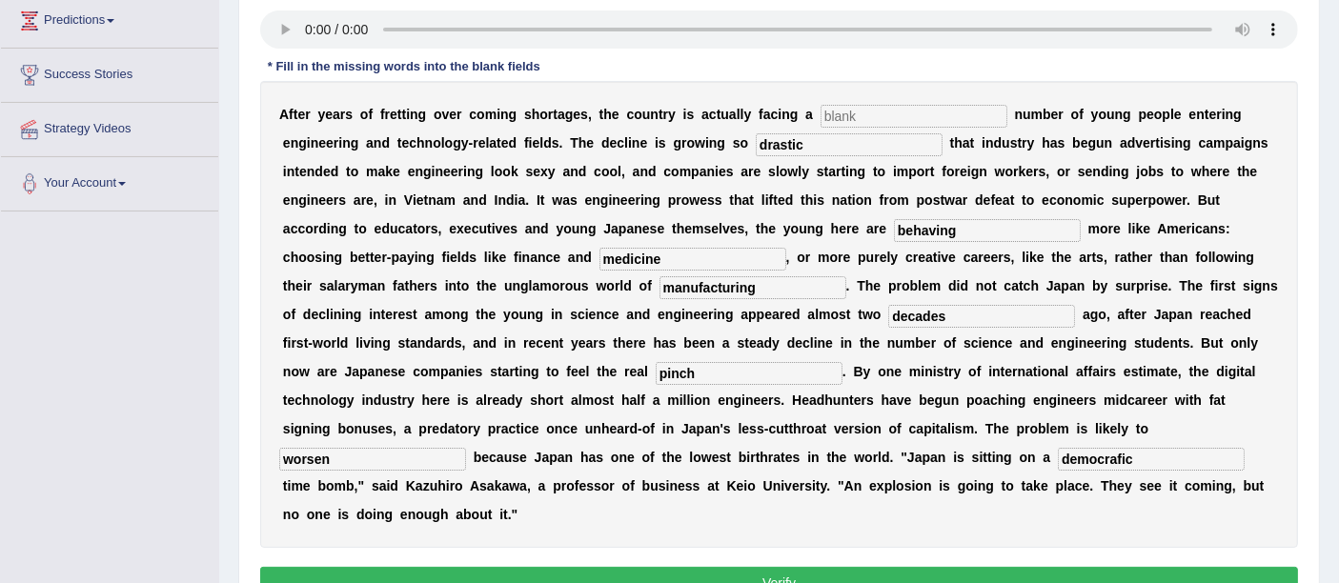
type input "democrafic"
click at [893, 118] on input "text" at bounding box center [914, 116] width 187 height 23
click at [878, 108] on input "ad" at bounding box center [914, 116] width 187 height 23
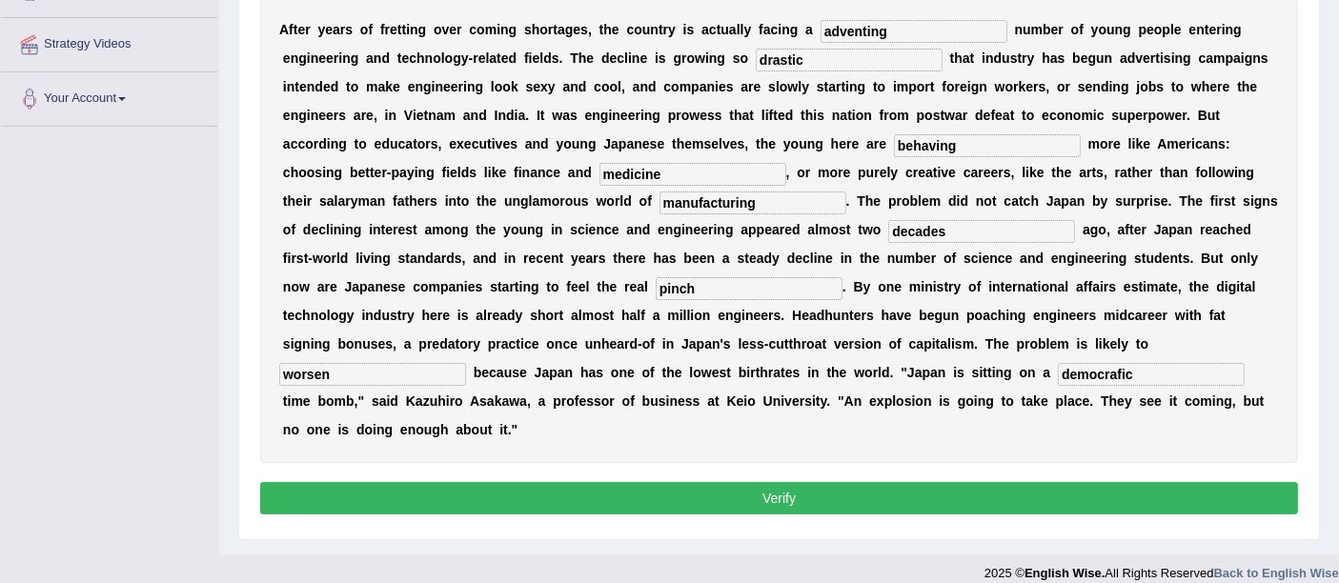
scroll to position [419, 0]
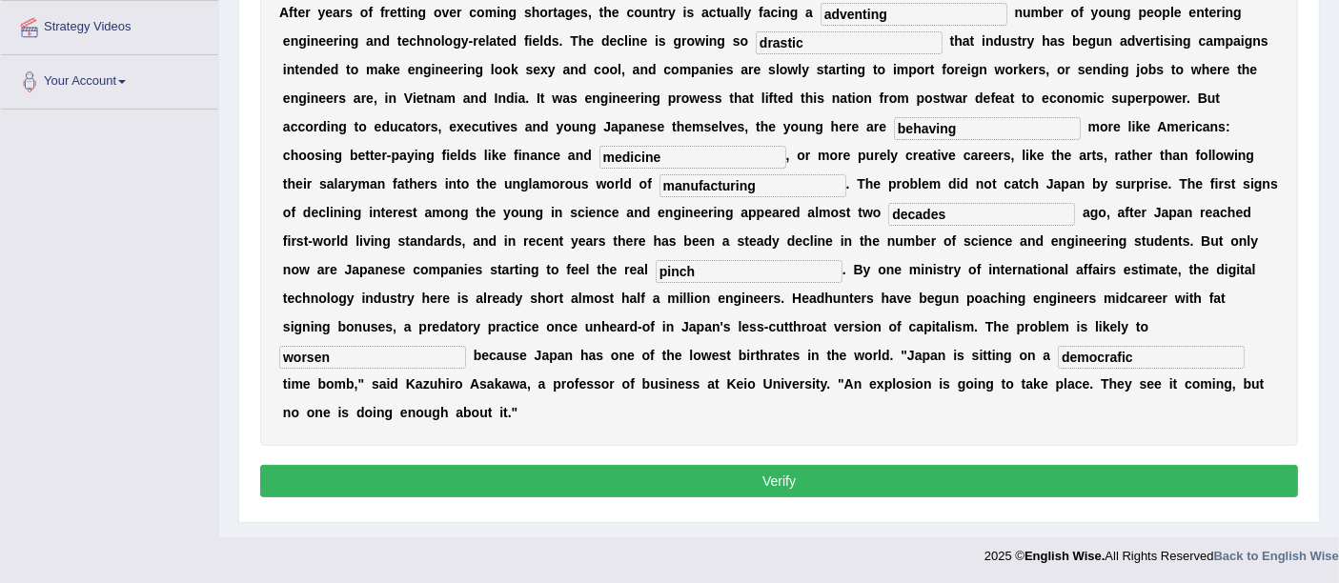
type input "adventing"
click at [760, 478] on button "Verify" at bounding box center [779, 481] width 1038 height 32
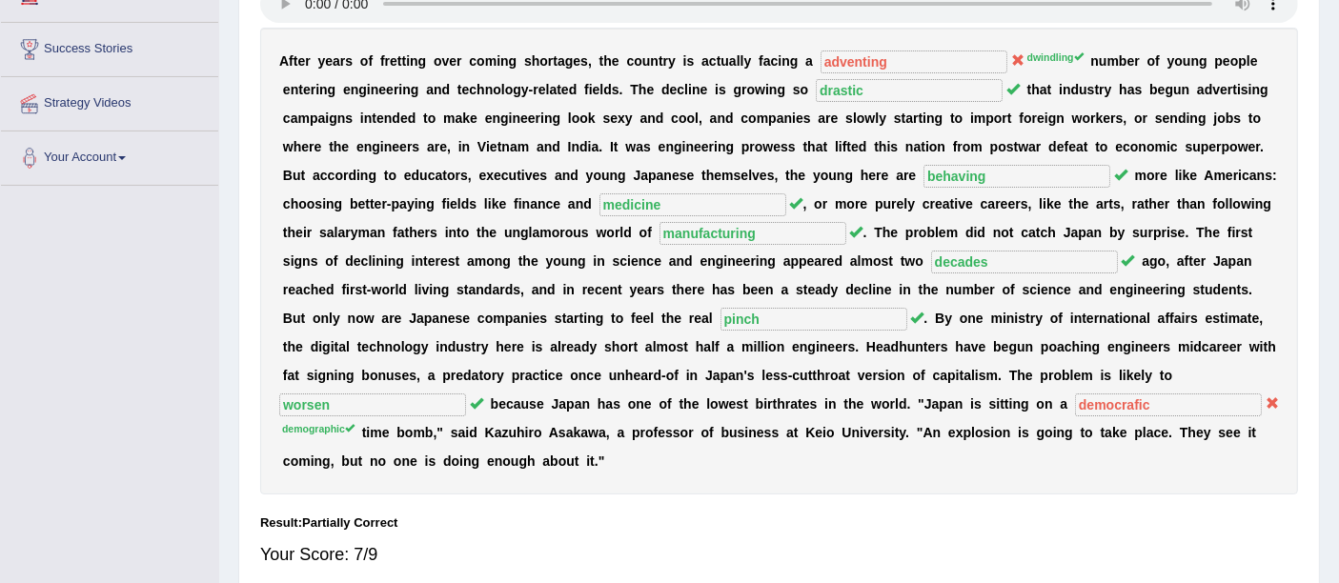
scroll to position [310, 0]
